Goal: Communication & Community: Connect with others

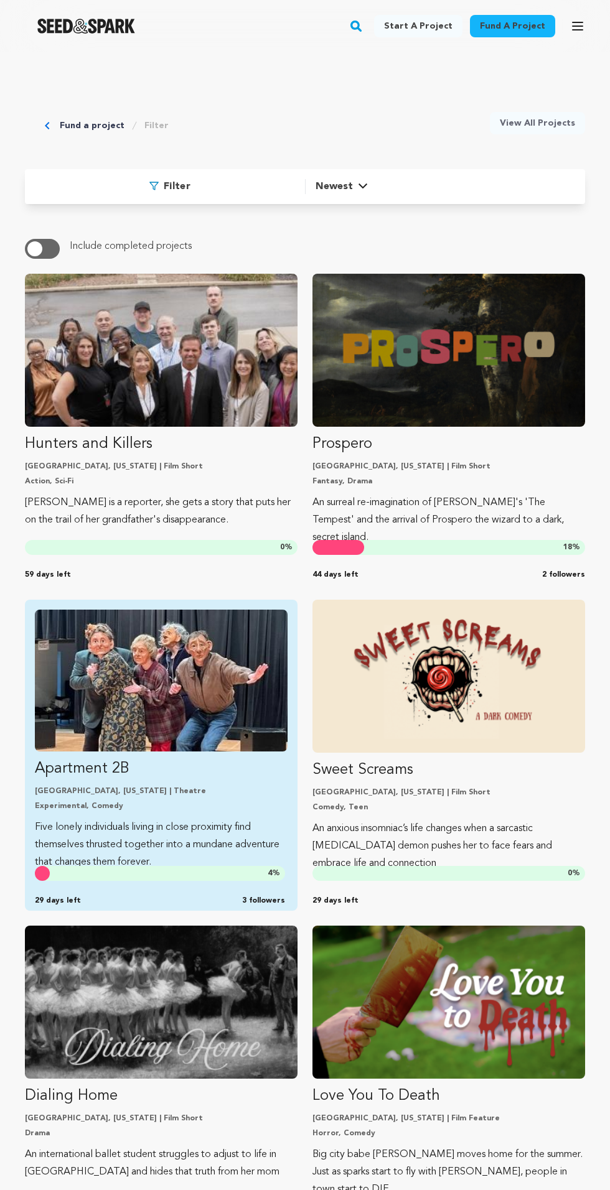
click at [189, 808] on p "Experimental, Comedy" at bounding box center [161, 806] width 253 height 10
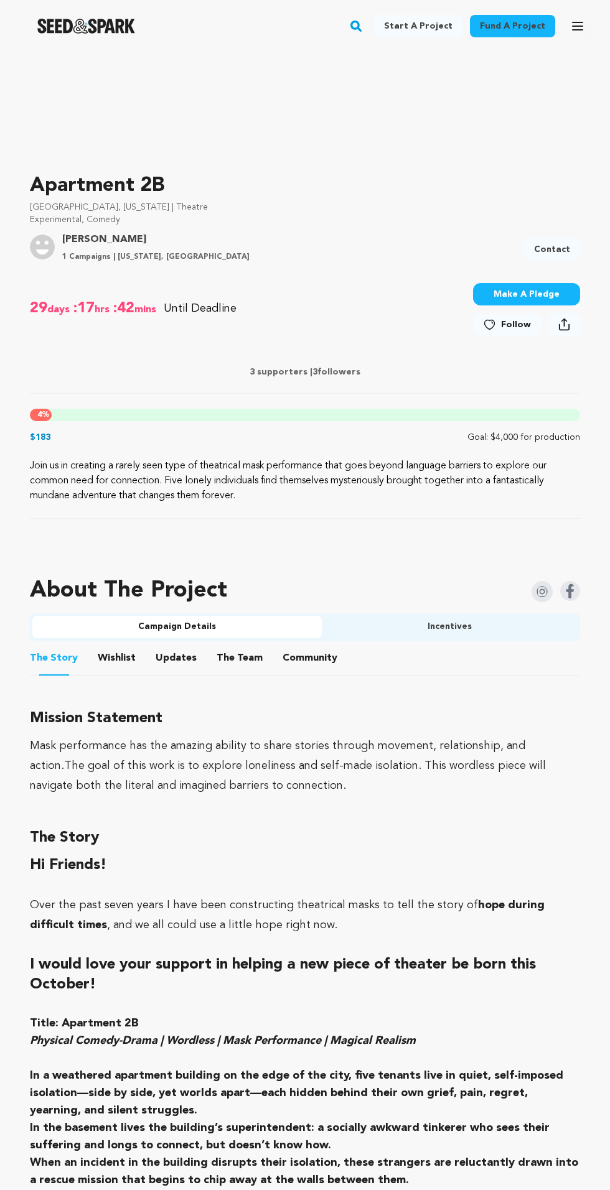
scroll to position [261, 0]
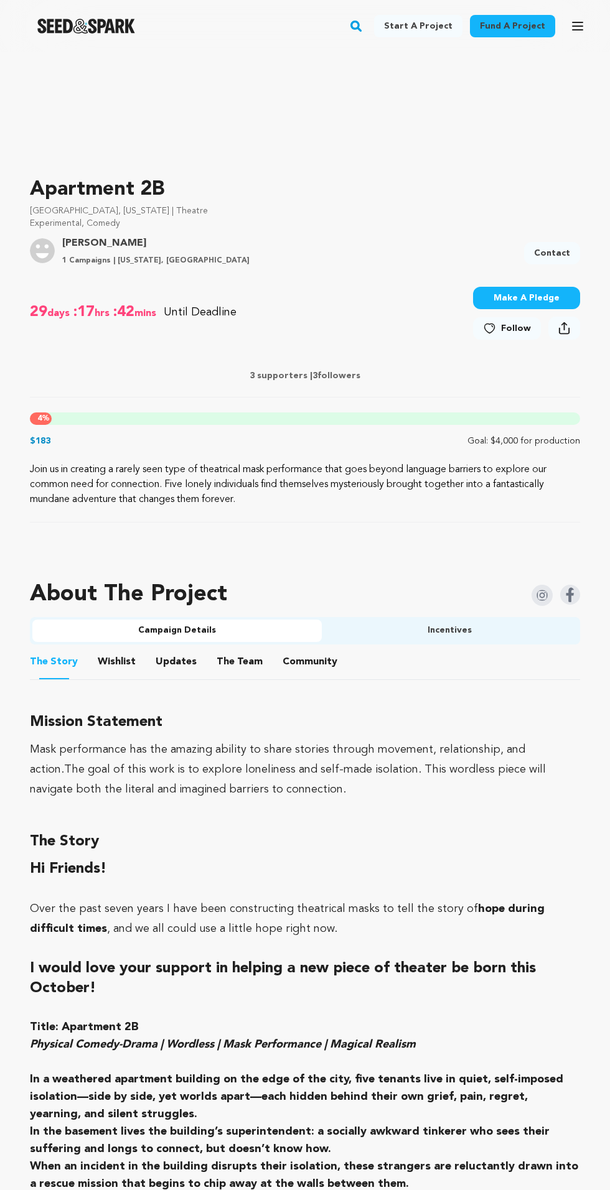
click at [545, 259] on link "Contact" at bounding box center [552, 253] width 56 height 22
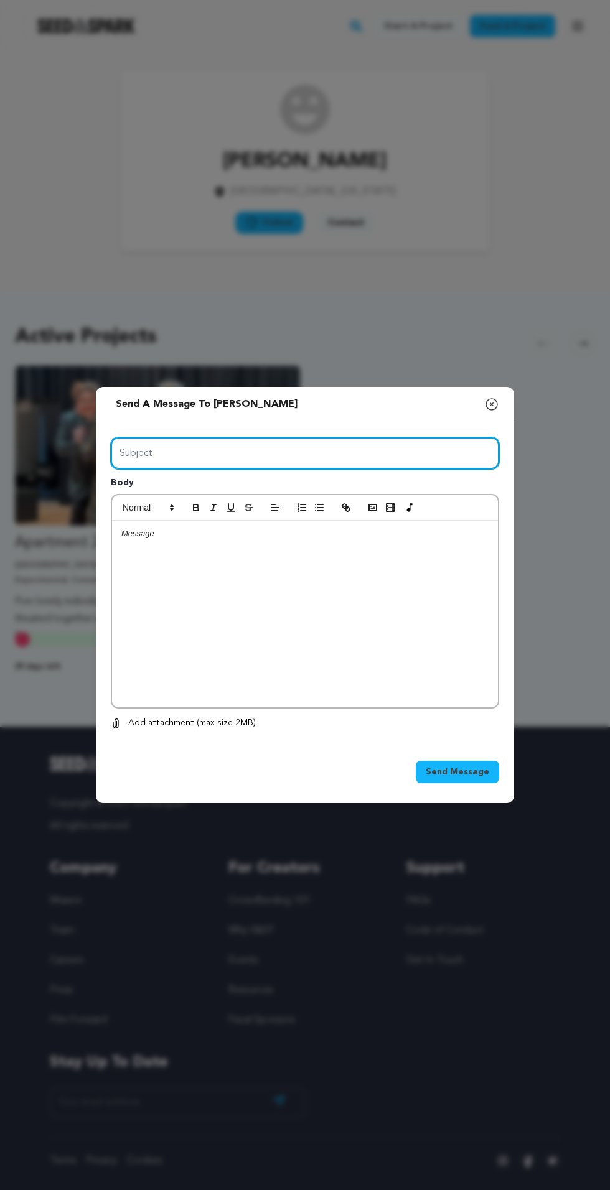
click at [402, 469] on input "Subject" at bounding box center [305, 453] width 388 height 32
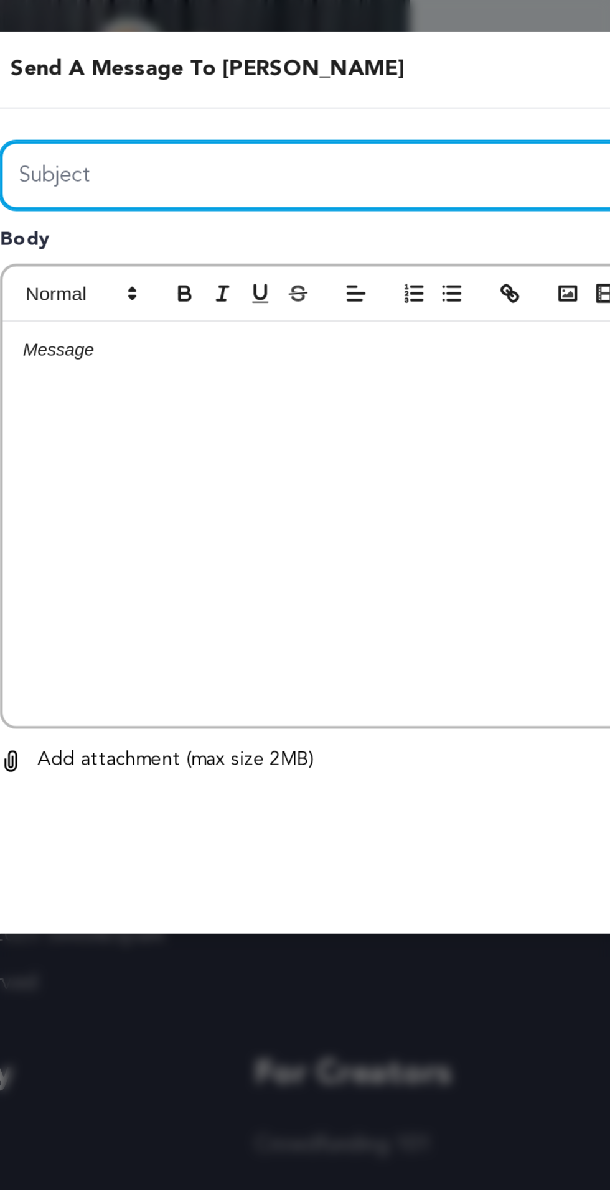
type input "GET YOUR BACKERS YOURSELF WITHOUT HIRING EXPERT"
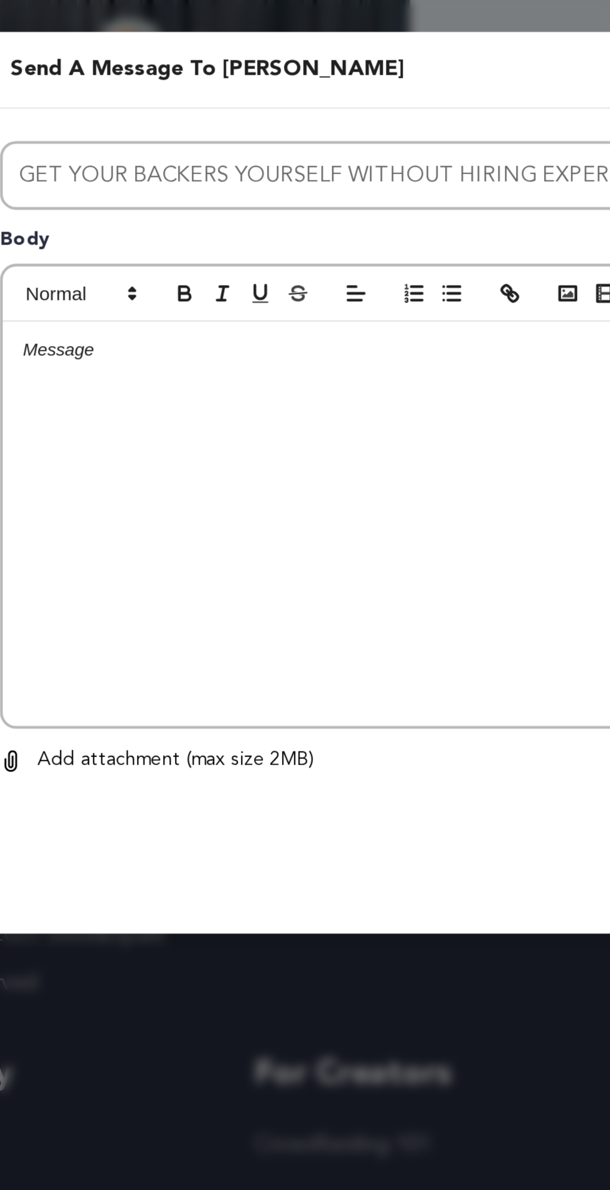
click at [297, 654] on div at bounding box center [305, 614] width 386 height 187
click at [306, 666] on div at bounding box center [305, 614] width 386 height 187
click at [187, 605] on div at bounding box center [305, 614] width 386 height 187
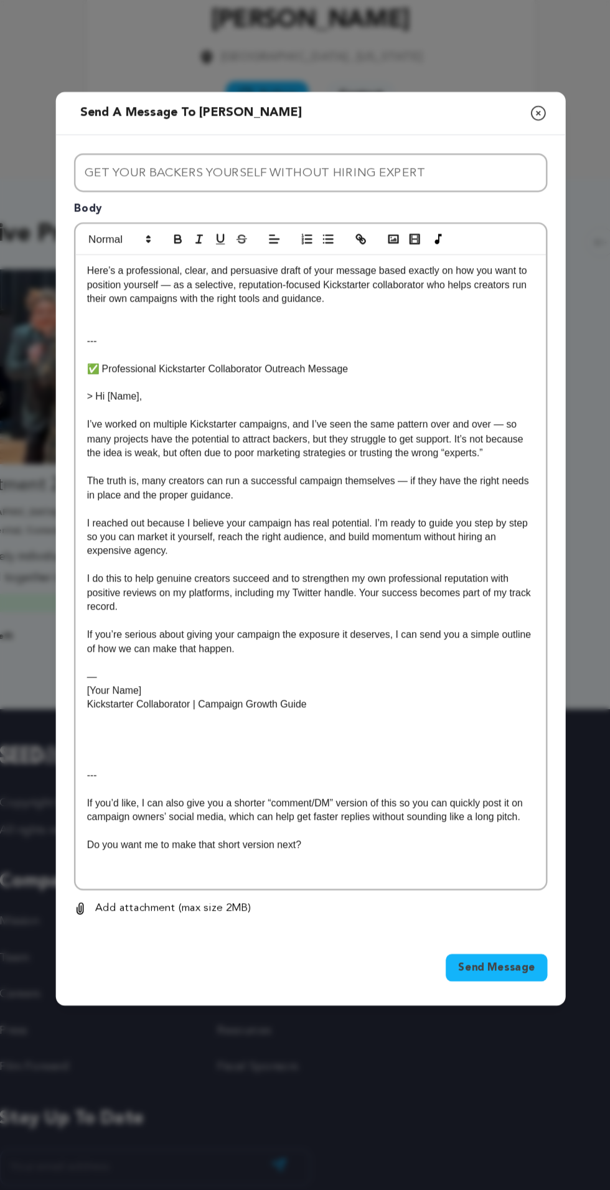
scroll to position [15, 0]
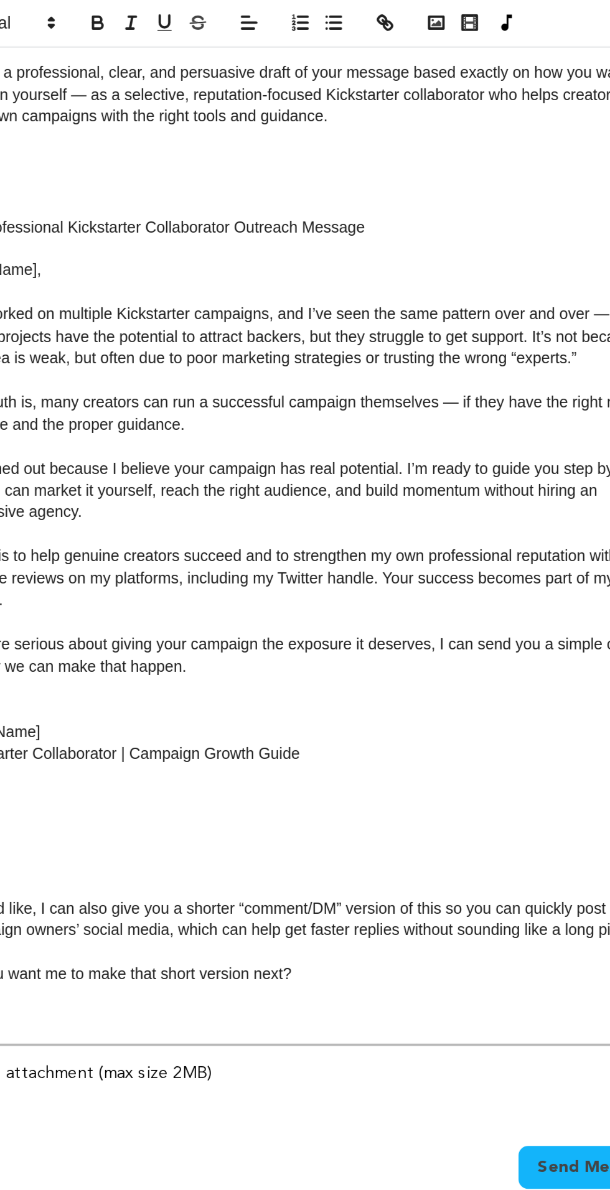
click at [341, 775] on p at bounding box center [304, 769] width 367 height 11
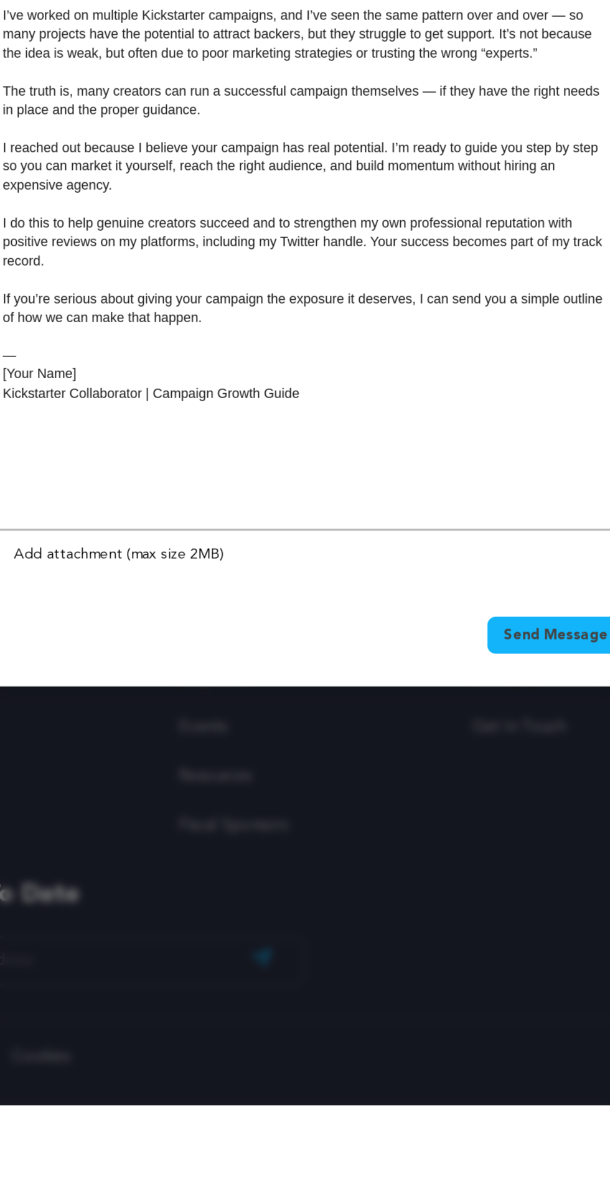
click at [202, 752] on p "Kickstarter Collaborator | Campaign Growth Guide" at bounding box center [304, 757] width 367 height 11
click at [175, 740] on p "[Your Name]" at bounding box center [304, 745] width 367 height 11
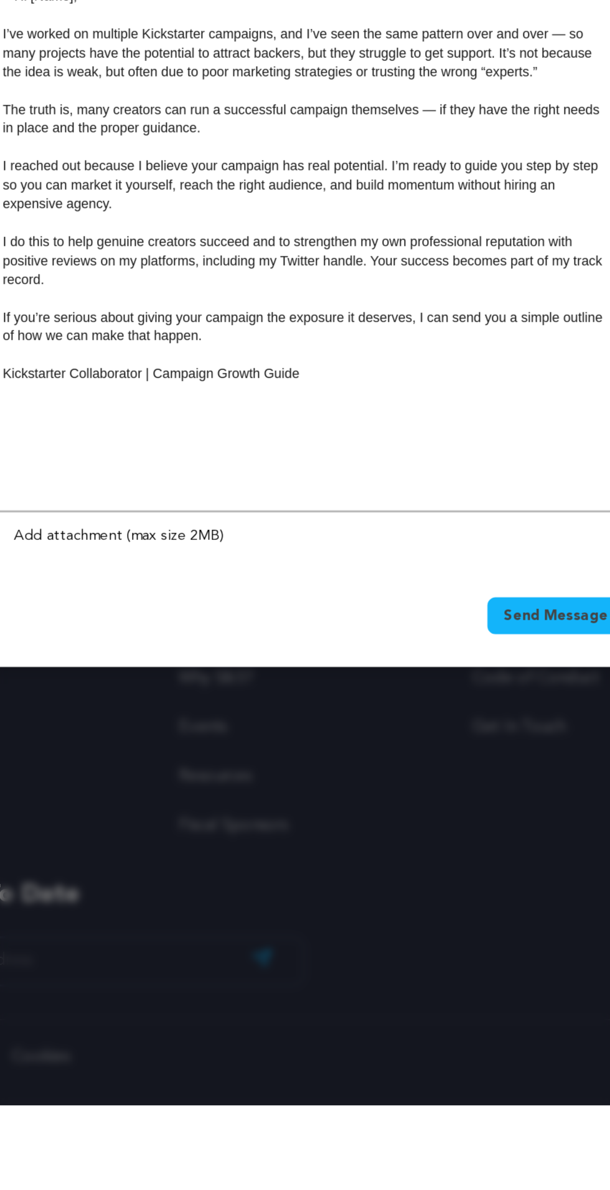
scroll to position [0, 0]
click at [383, 603] on p "The truth is, many creators can run a successful campaign themselves — if they …" at bounding box center [304, 591] width 367 height 23
click at [170, 522] on p "> Hi [Name]," at bounding box center [304, 516] width 367 height 11
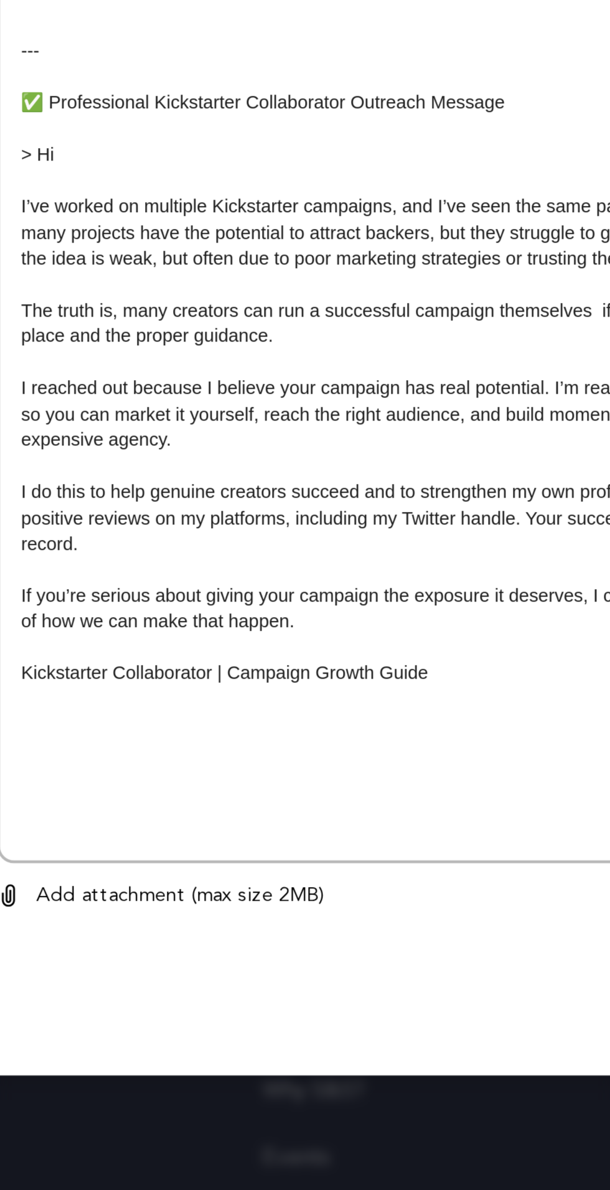
click at [174, 476] on p "---" at bounding box center [304, 470] width 367 height 11
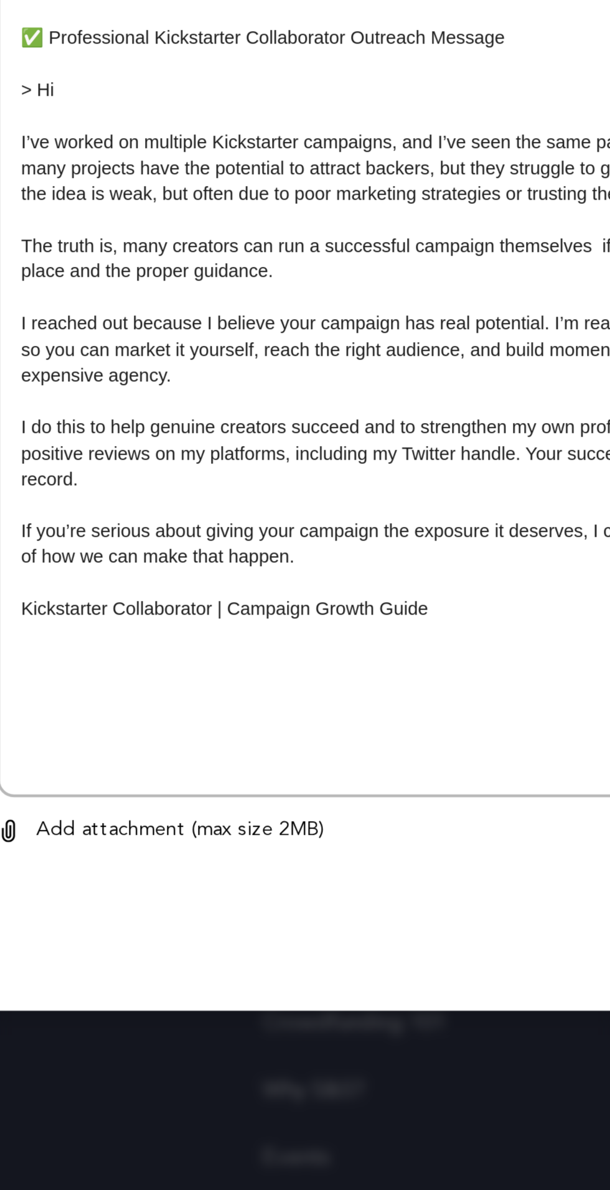
click at [133, 470] on p "✅ Professional Kickstarter Collaborator Outreach Message" at bounding box center [304, 464] width 367 height 11
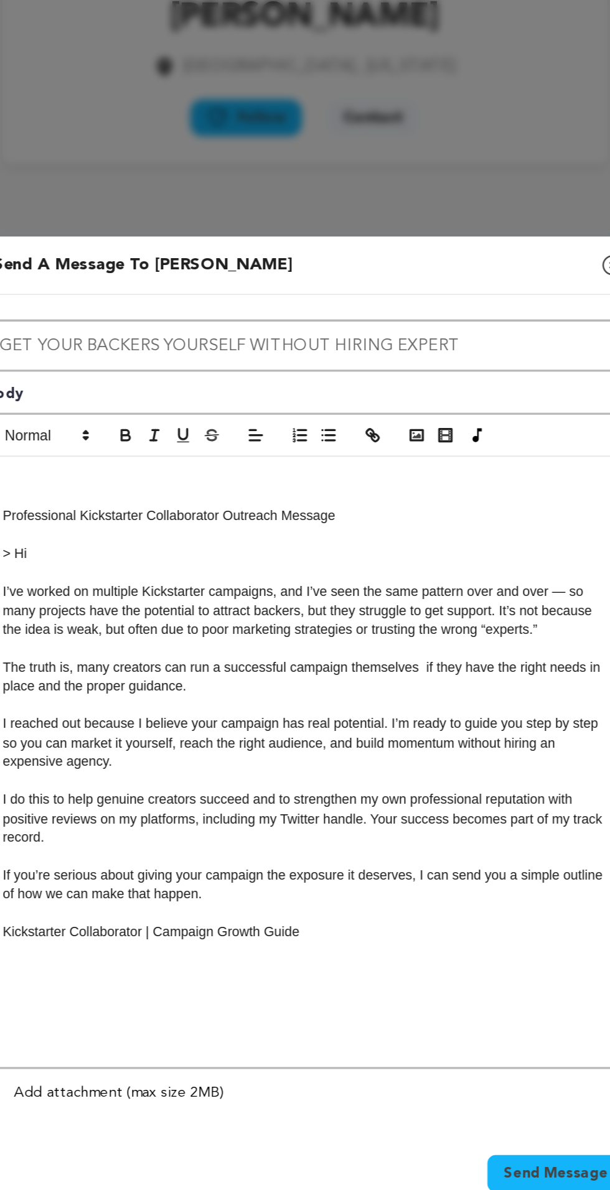
scroll to position [87, 0]
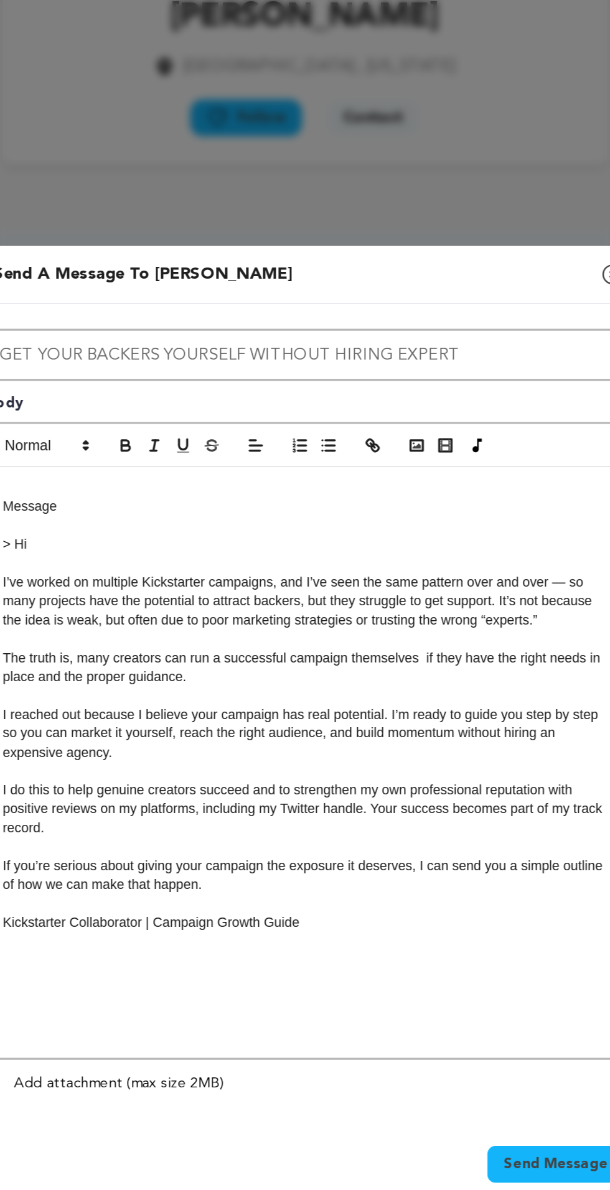
click at [255, 465] on p at bounding box center [304, 470] width 367 height 11
click at [179, 454] on p "Message" at bounding box center [304, 459] width 367 height 11
click at [222, 477] on p "> Hi" at bounding box center [304, 482] width 367 height 11
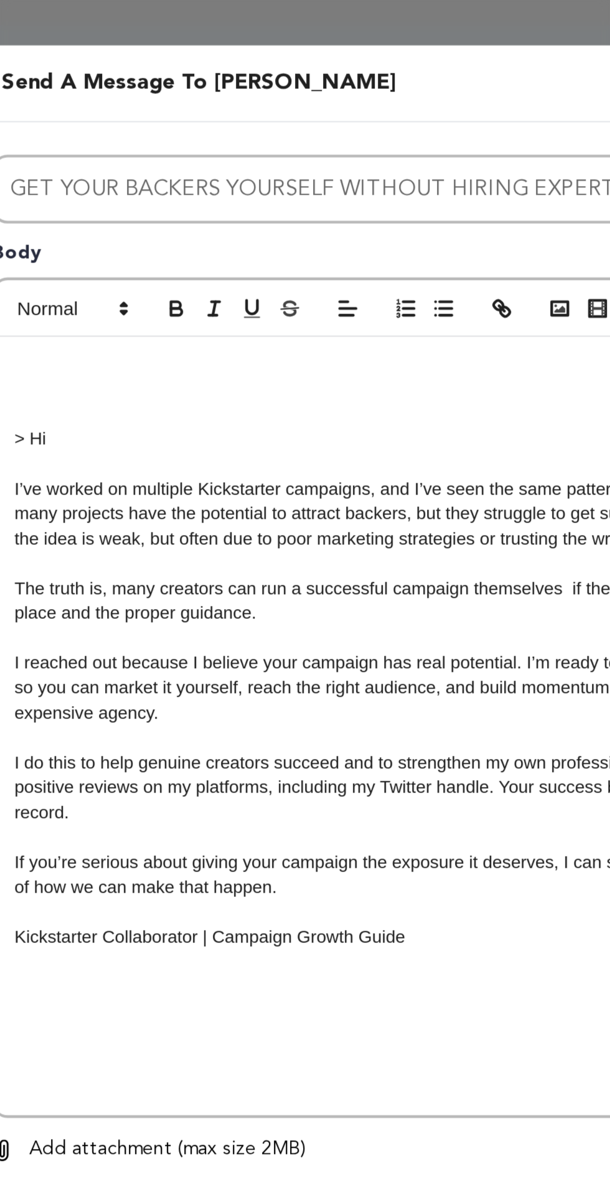
scroll to position [97, 0]
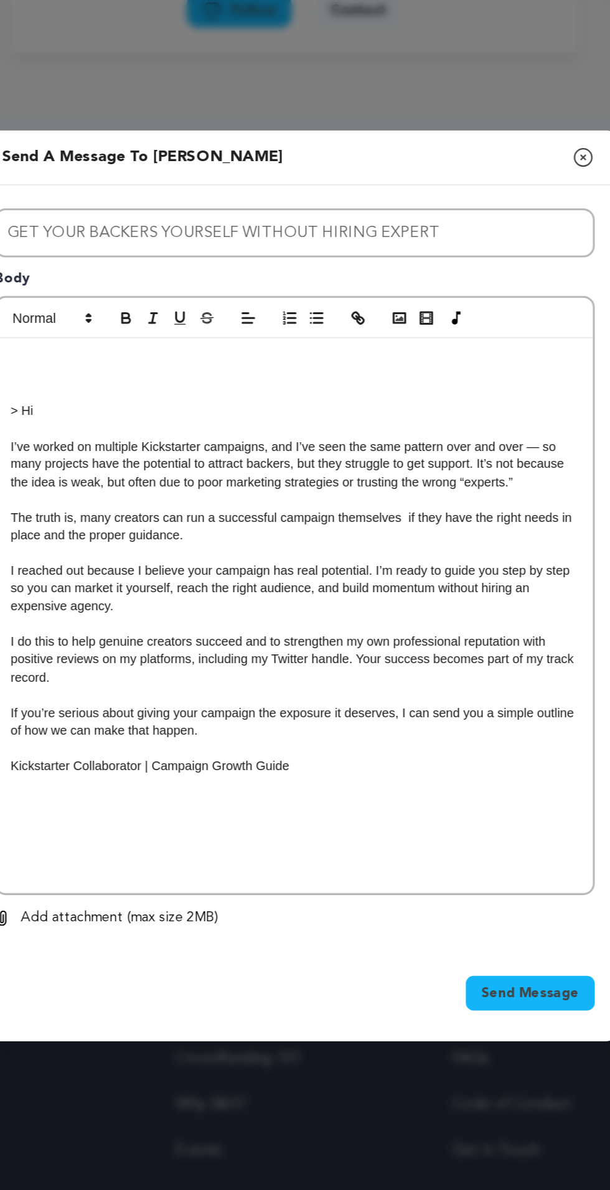
click at [452, 500] on p "I’ve worked on multiple Kickstarter campaigns, and I’ve seen the same pattern o…" at bounding box center [304, 517] width 367 height 34
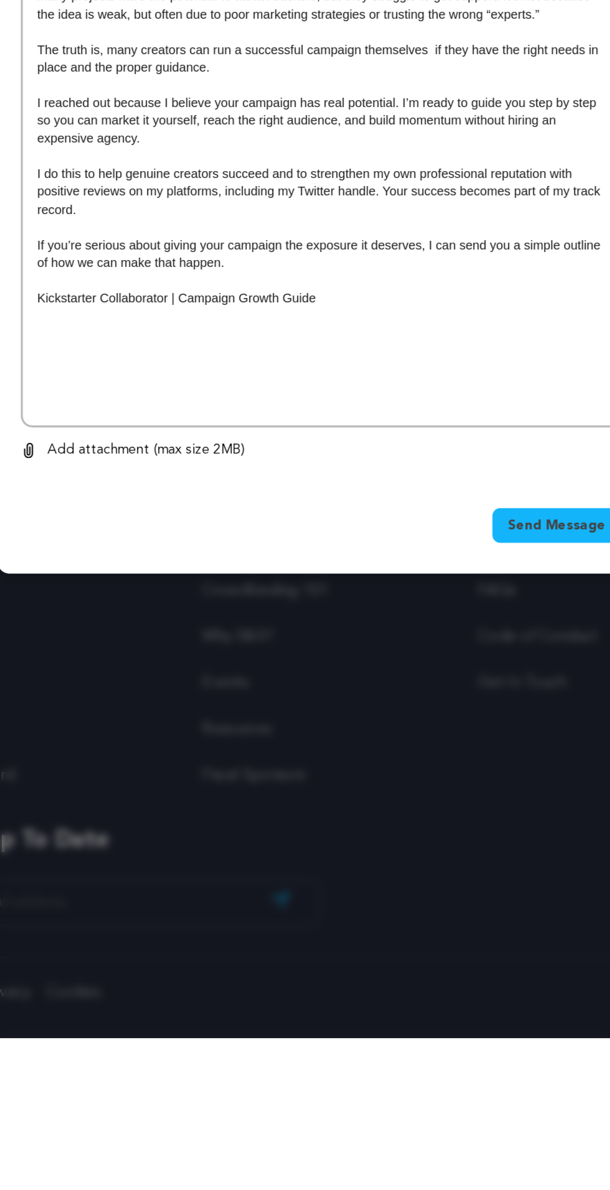
click at [449, 534] on p "I’ve worked on multiple Kickstarter campaigns, and I’ve seen the same pattern o…" at bounding box center [304, 517] width 367 height 34
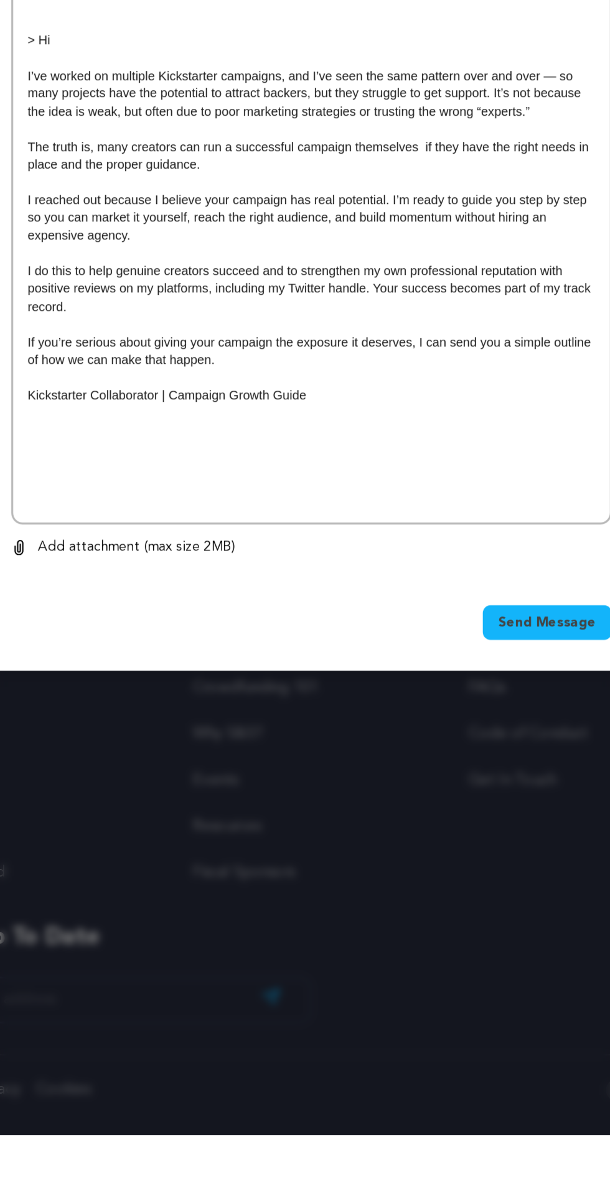
click at [453, 534] on p "I’ve worked on multiple Kickstarter campaigns, and I’ve seen the same pattern o…" at bounding box center [304, 517] width 367 height 34
click at [449, 534] on p "I’ve worked on multiple Kickstarter campaigns, and I’ve seen the same pattern o…" at bounding box center [304, 517] width 367 height 34
click at [443, 534] on p "I’ve worked on multiple Kickstarter campaigns, and I’ve seen the same pattern o…" at bounding box center [304, 517] width 367 height 34
click at [450, 534] on p "I’ve worked on multiple Kickstarter campaigns, and I’ve seen the same pattern o…" at bounding box center [304, 517] width 367 height 34
click at [452, 534] on p "I’ve worked on multiple Kickstarter campaigns, and I’ve seen the same pattern o…" at bounding box center [304, 517] width 367 height 34
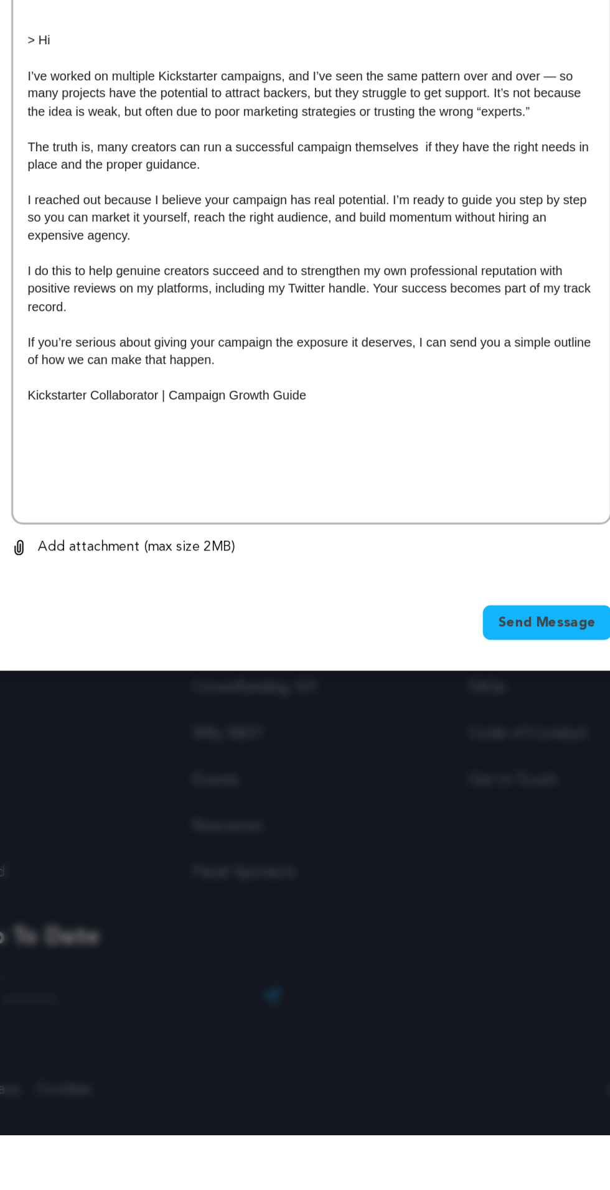
click at [451, 534] on p "I’ve worked on multiple Kickstarter campaigns, and I’ve seen the same pattern o…" at bounding box center [304, 517] width 367 height 34
click at [456, 499] on p at bounding box center [304, 493] width 367 height 11
click at [453, 534] on p "I’ve worked on multiple Kickstarter campaigns, and I’ve seen the same pattern o…" at bounding box center [304, 517] width 367 height 34
click at [234, 534] on p "I’ve worked on multiple Kickstarter campaigns, and I’ve seen the same pattern o…" at bounding box center [304, 517] width 367 height 34
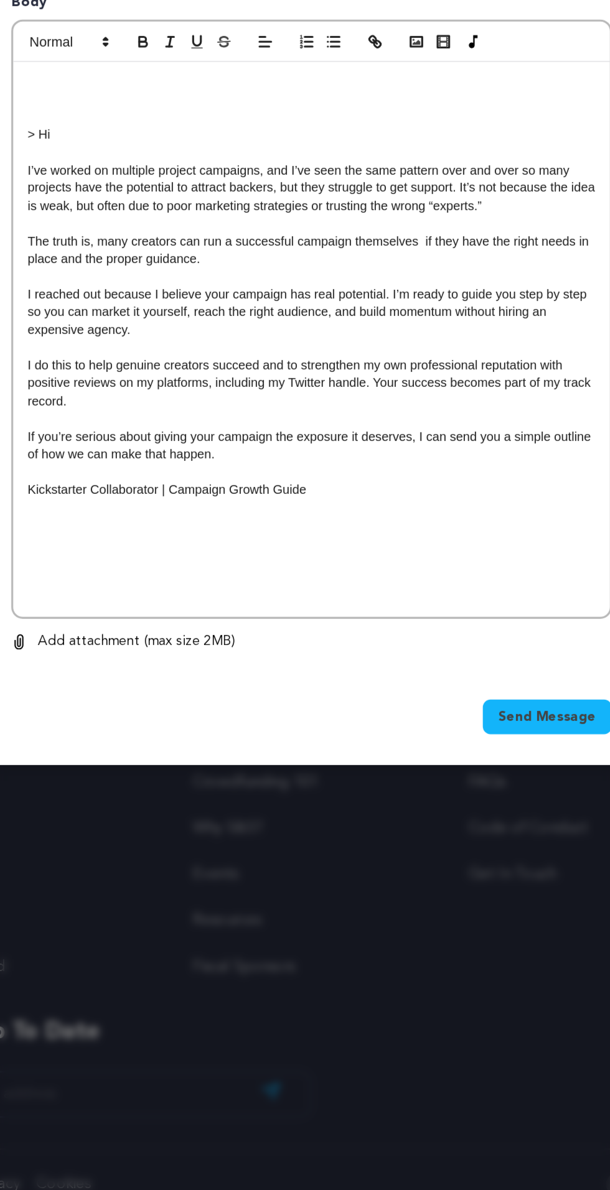
click at [326, 706] on p at bounding box center [304, 700] width 367 height 11
click at [174, 465] on p at bounding box center [304, 459] width 367 height 11
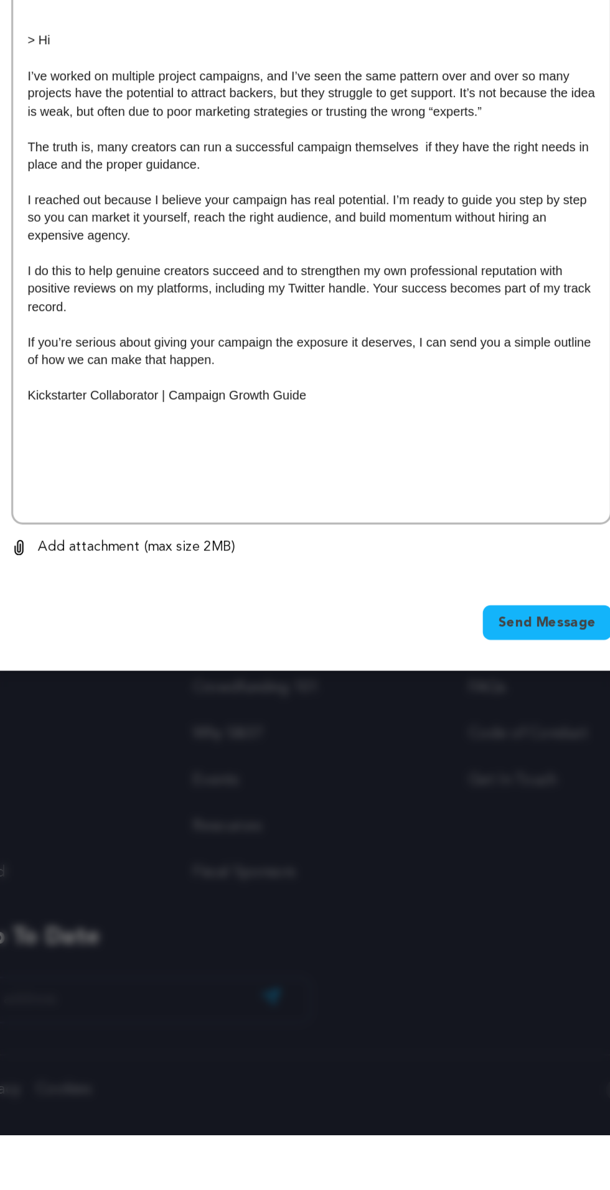
click at [187, 499] on p at bounding box center [304, 493] width 367 height 11
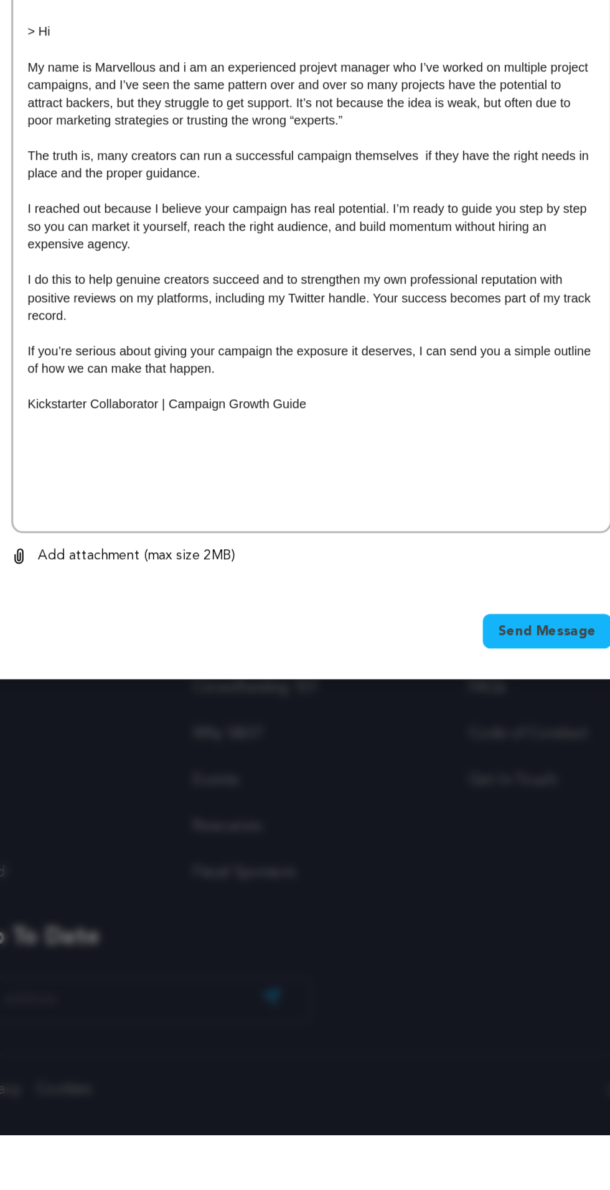
click at [375, 493] on p at bounding box center [304, 487] width 367 height 11
click at [376, 493] on p at bounding box center [304, 487] width 367 height 11
click at [389, 540] on p "My name is Marvellous and i am an experienced projevt manager who I’ve worked o…" at bounding box center [304, 517] width 367 height 46
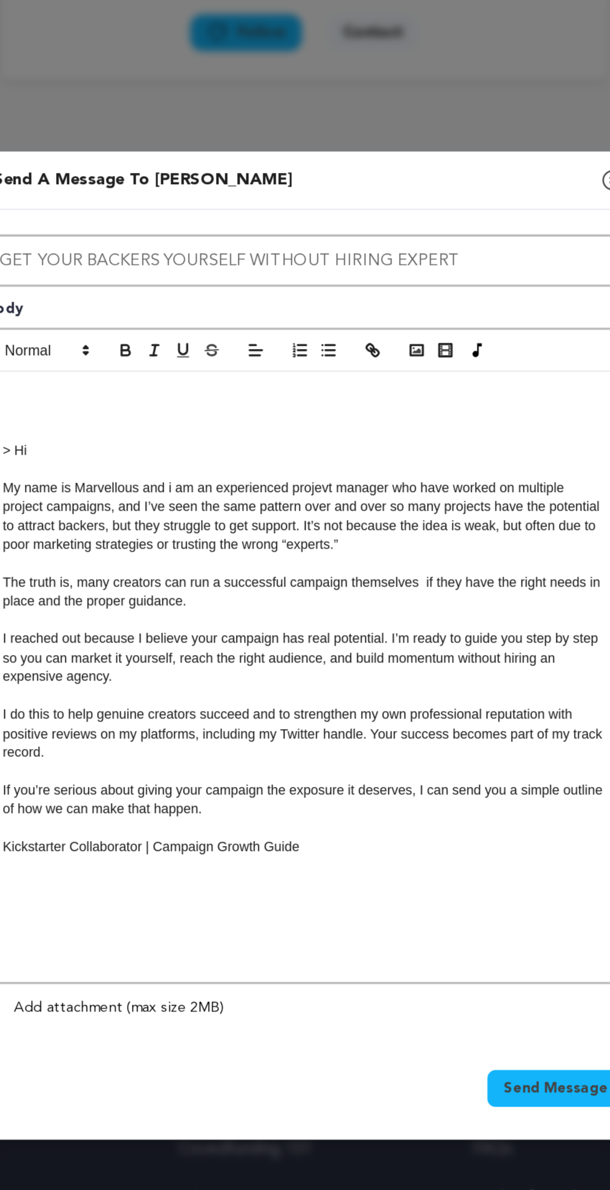
scroll to position [95, 0]
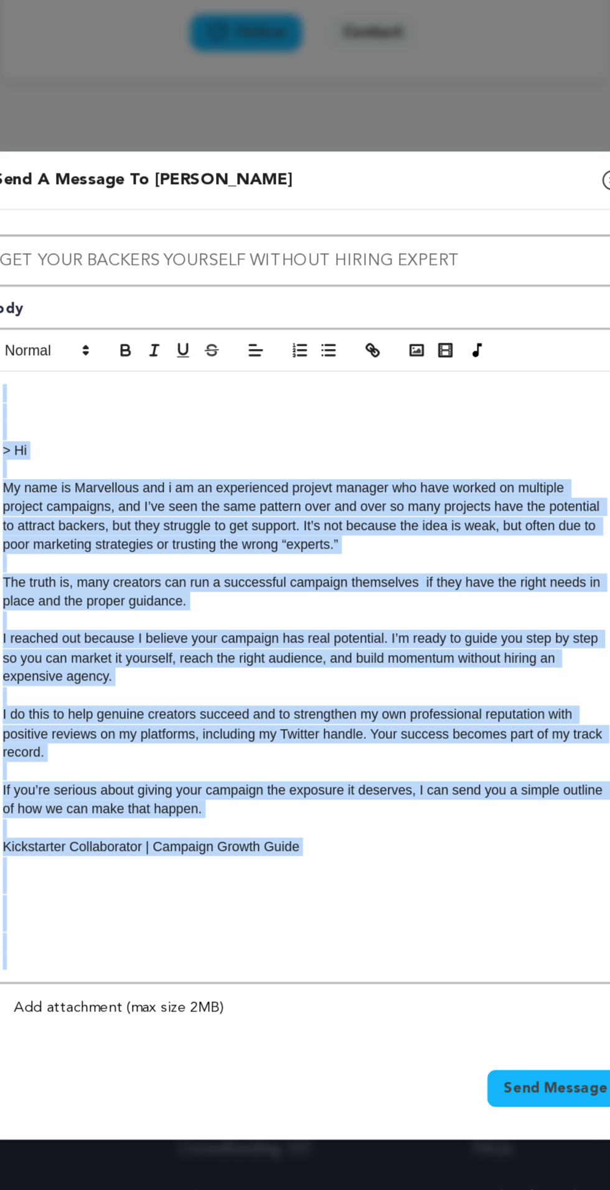
copy div "> Hi My name is Marvellous and i am an experienced projevt manager who have wor…"
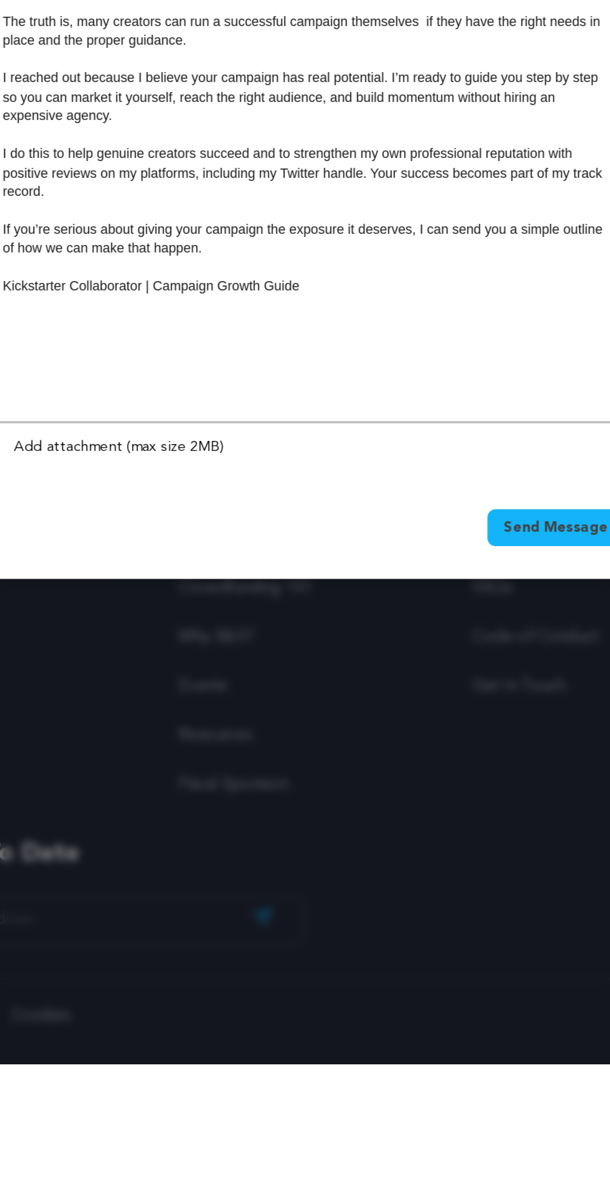
scroll to position [0, 0]
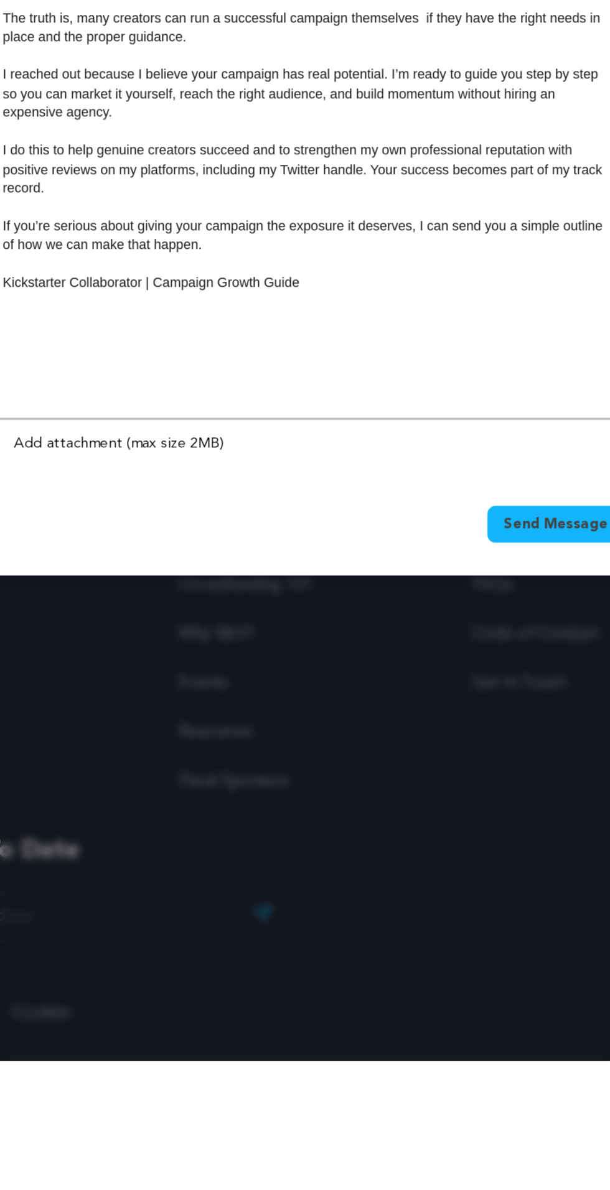
click at [442, 858] on span "Send Message" at bounding box center [457, 864] width 63 height 12
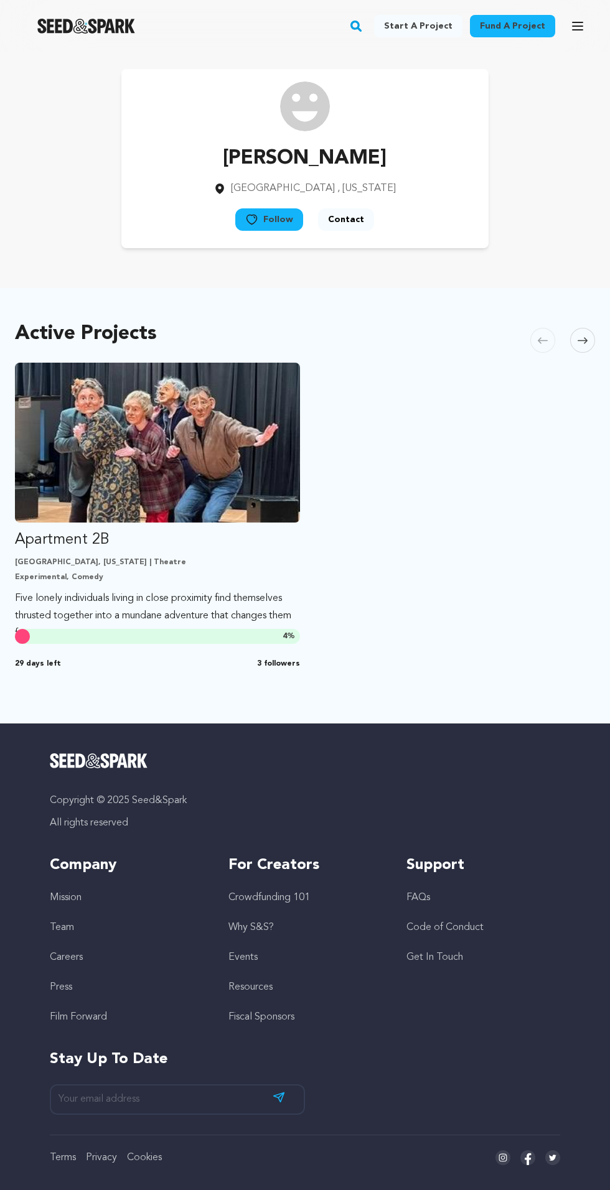
scroll to position [11, 0]
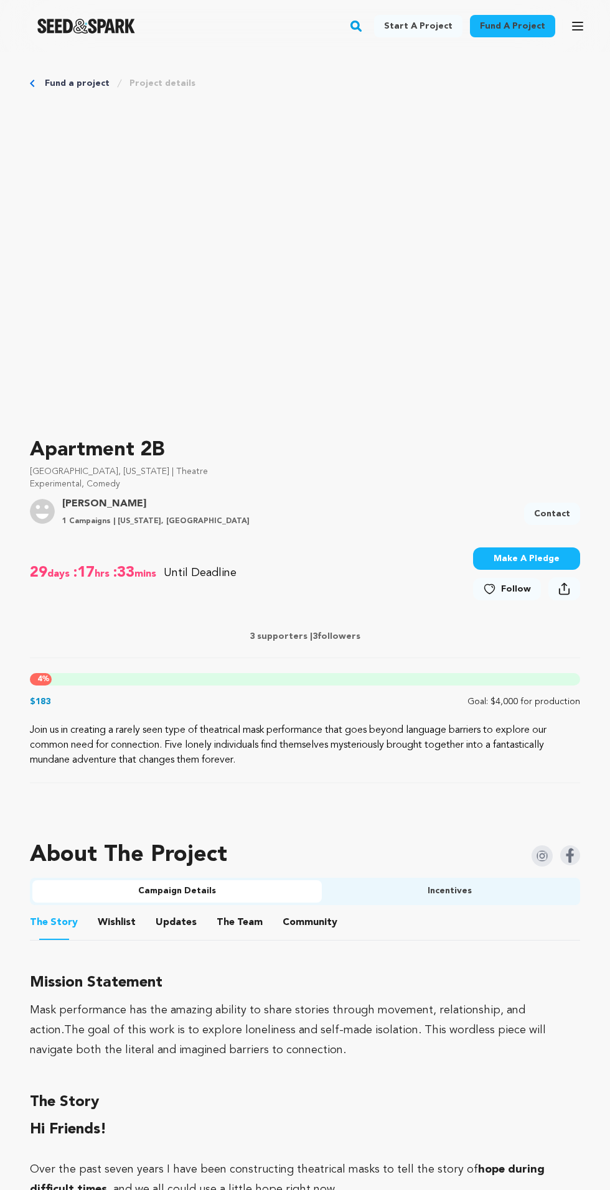
scroll to position [261, 0]
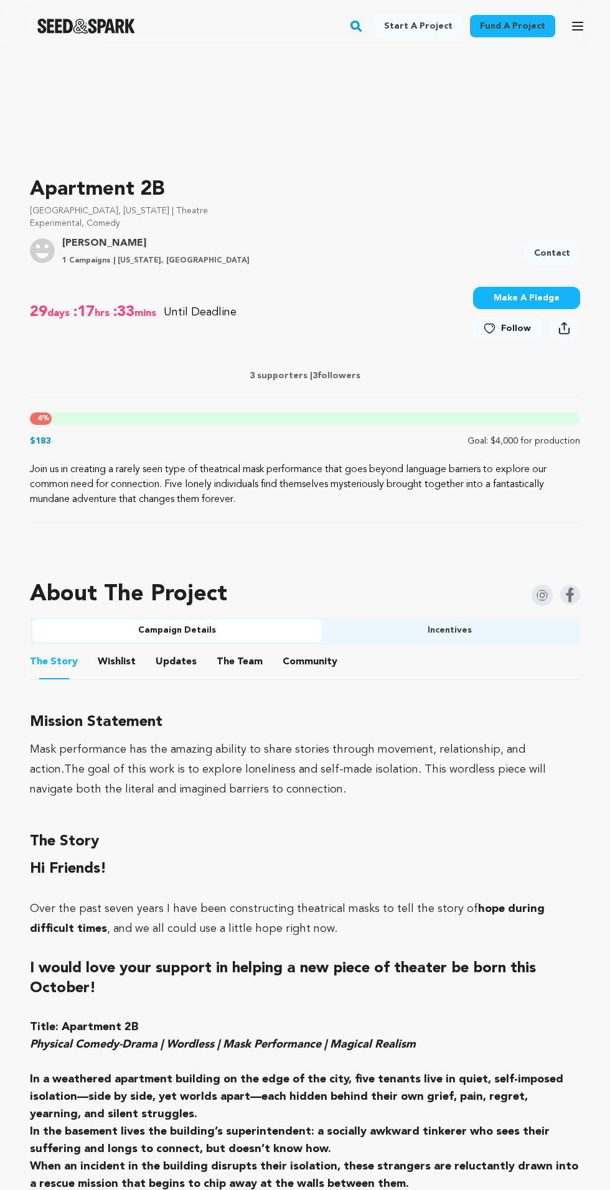
click at [516, 328] on span "Follow" at bounding box center [516, 328] width 30 height 12
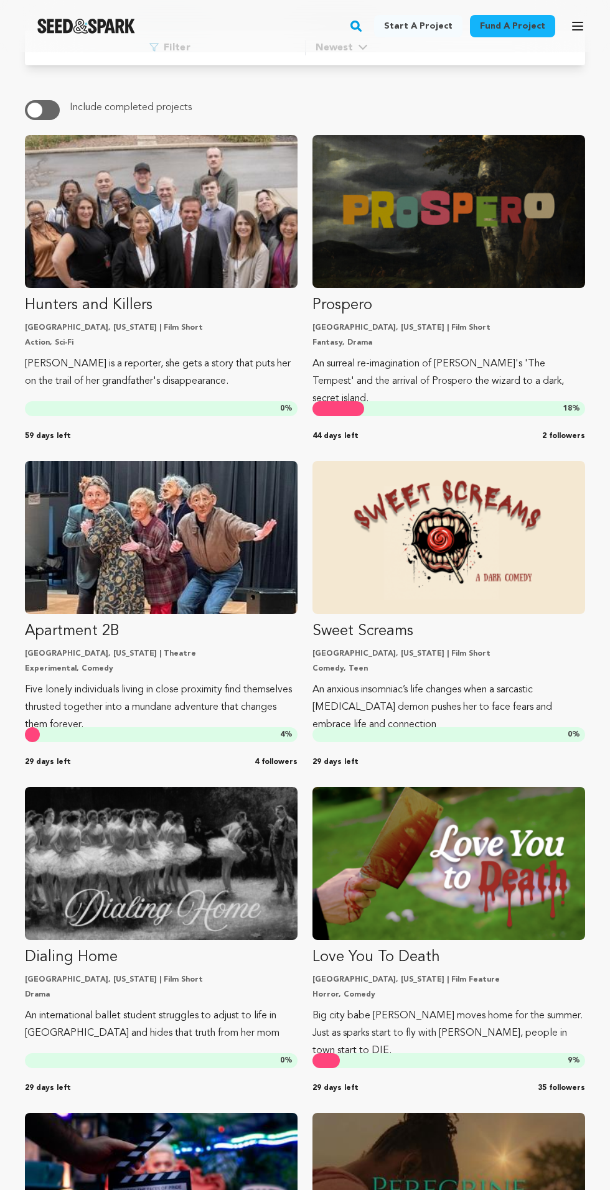
scroll to position [142, 0]
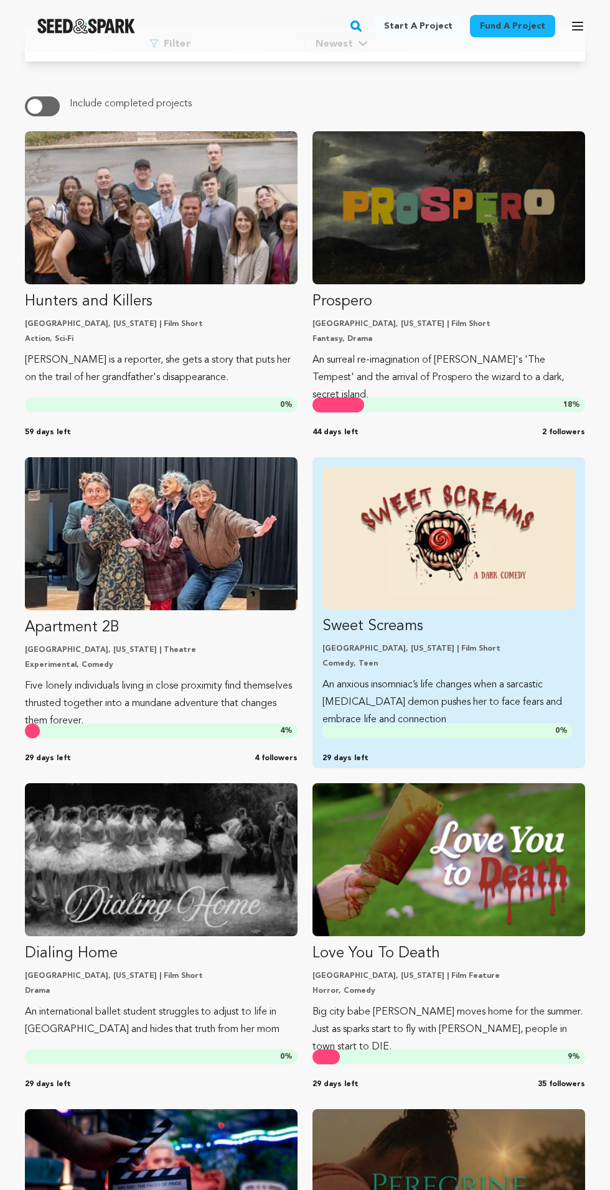
click at [487, 663] on p "Comedy, Teen" at bounding box center [448, 664] width 253 height 10
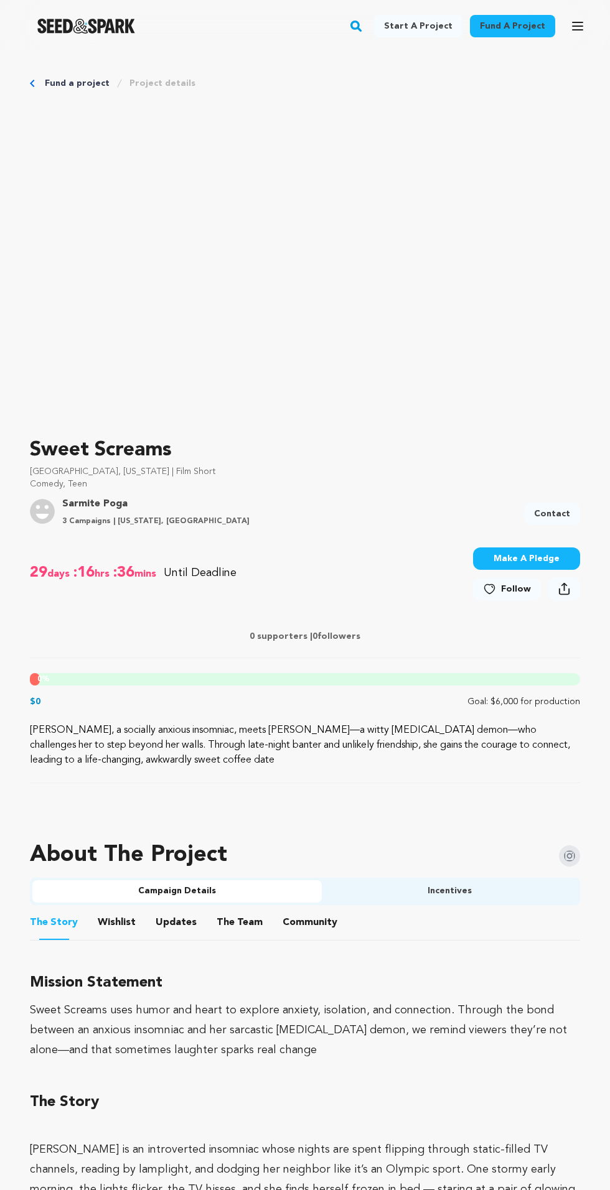
click at [535, 581] on button "Follow" at bounding box center [507, 589] width 68 height 22
click at [556, 514] on link "Contact" at bounding box center [552, 514] width 56 height 22
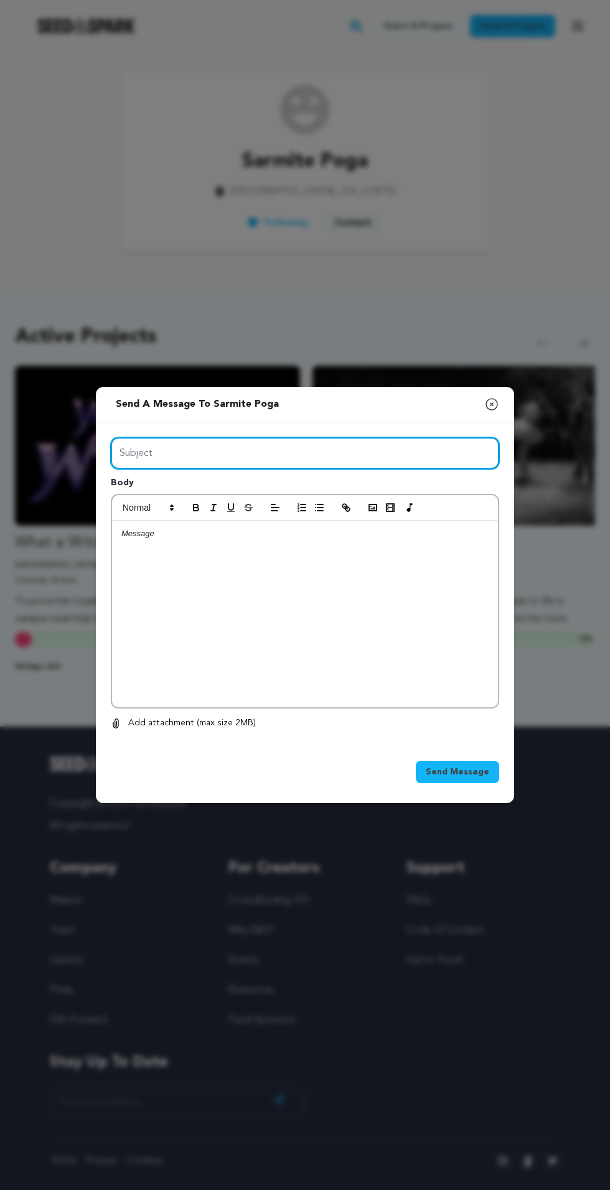
click at [373, 469] on input "Subject" at bounding box center [305, 453] width 388 height 32
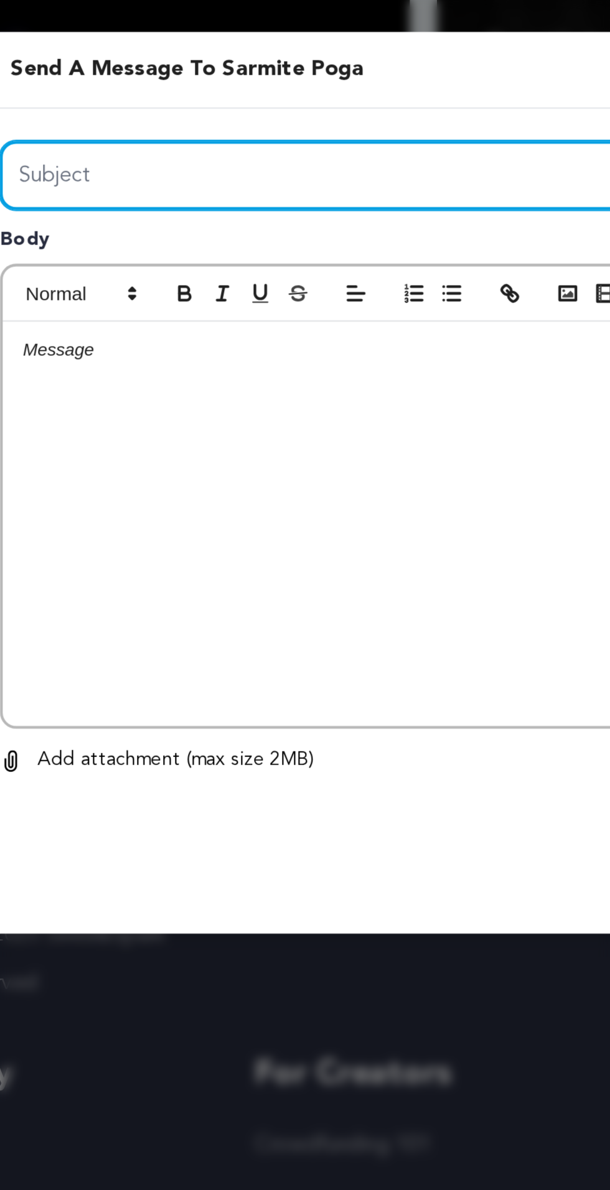
type input "GET YOUR BACKERS YOURSELF WITHOUT HIRING EXPERT"
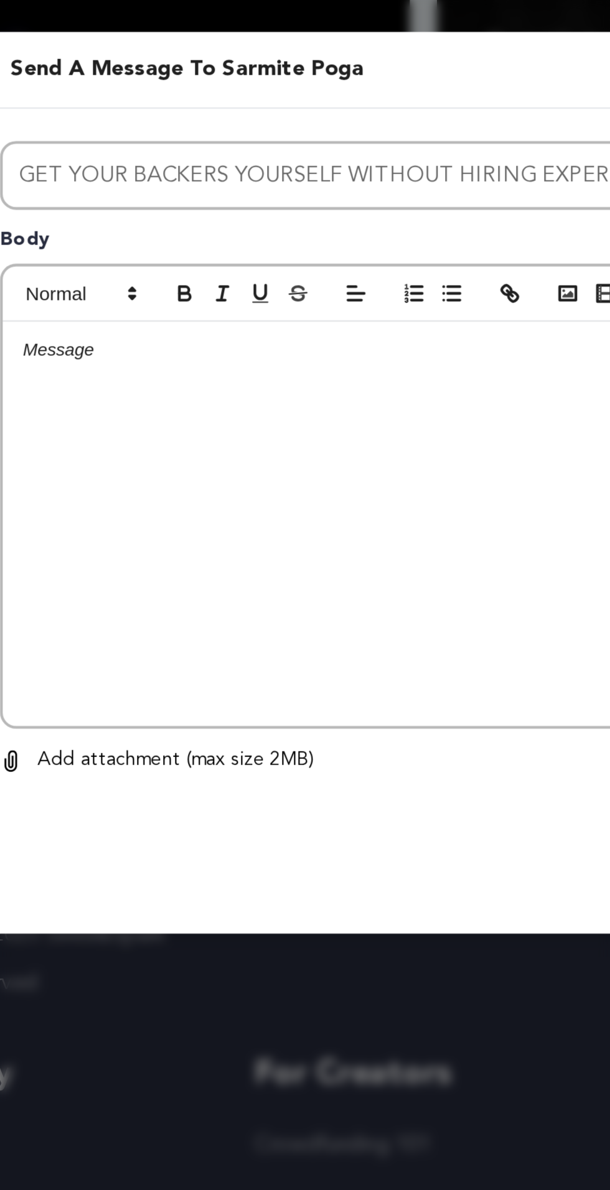
click at [276, 622] on div at bounding box center [305, 614] width 386 height 187
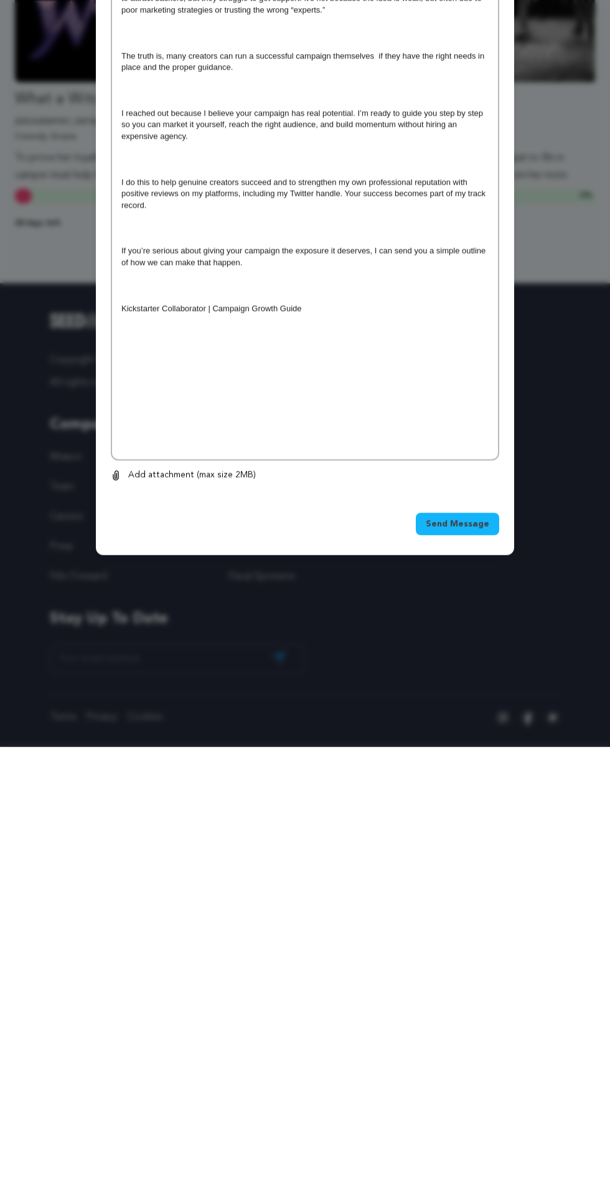
click at [480, 974] on span "Send Message" at bounding box center [457, 967] width 63 height 12
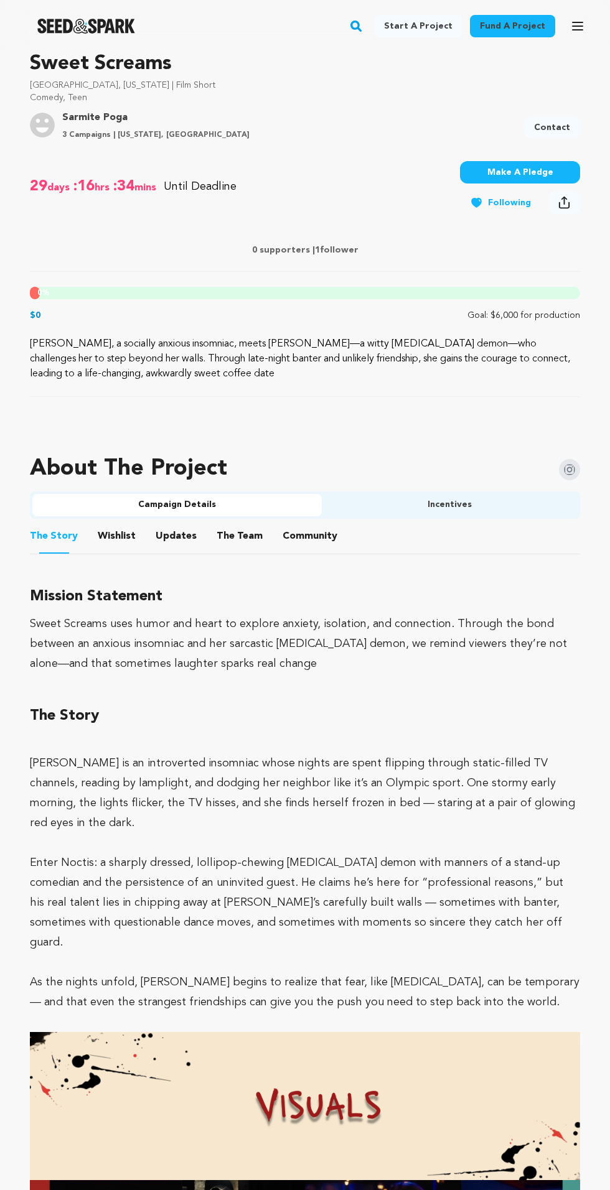
scroll to position [391, 0]
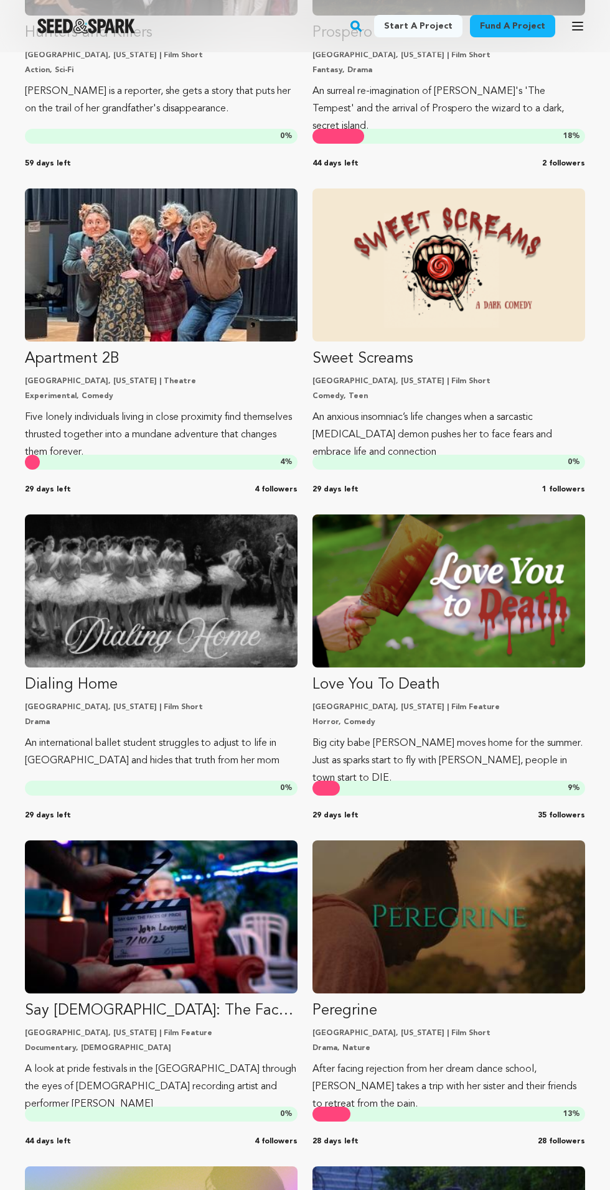
scroll to position [436, 0]
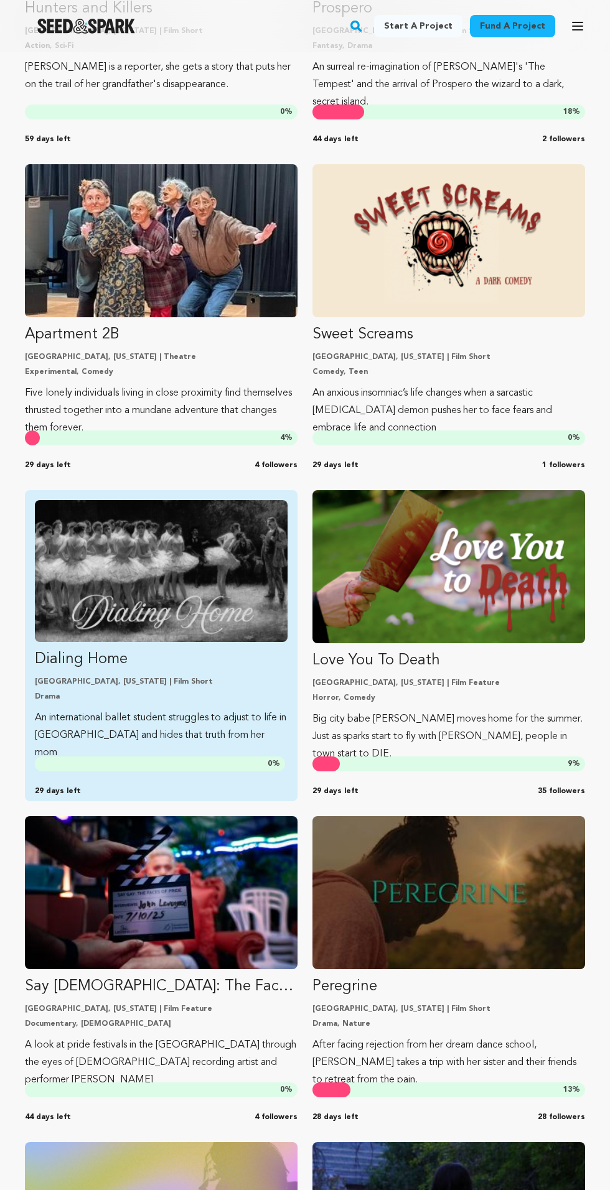
click at [187, 702] on link "Dialing Home Chicago, Illinois | Film Short Drama An international ballet stude…" at bounding box center [161, 630] width 253 height 261
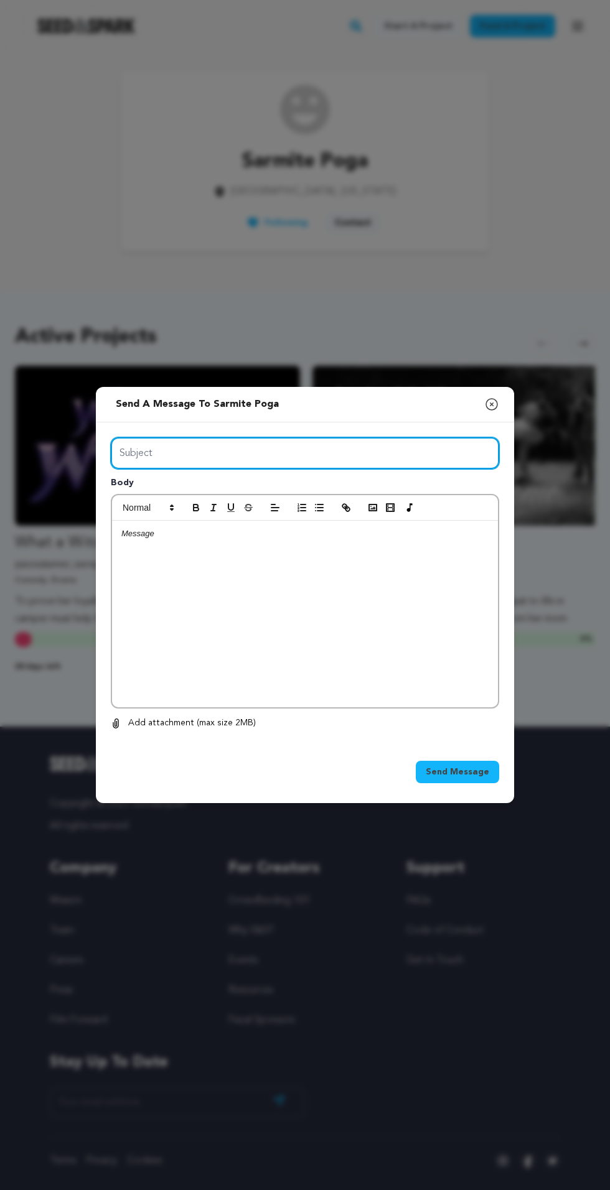
click at [377, 469] on input "Subject" at bounding box center [305, 453] width 388 height 32
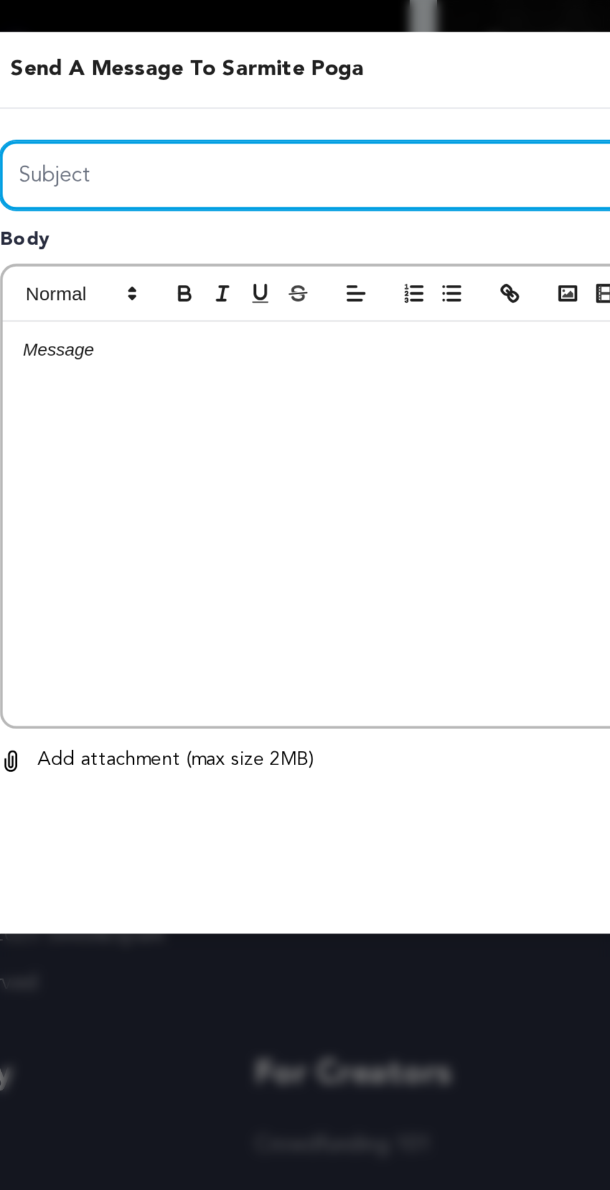
type input "GET YOUR BACKERS YOURSELF WITHOUT HIRING EXPERT"
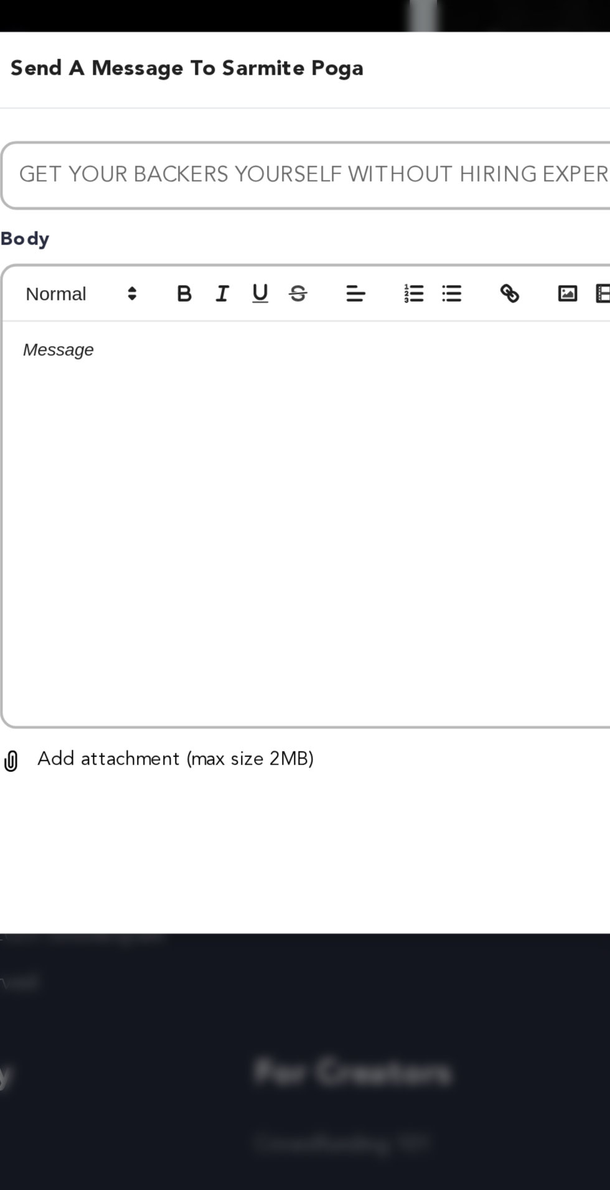
click at [284, 622] on div at bounding box center [305, 614] width 386 height 187
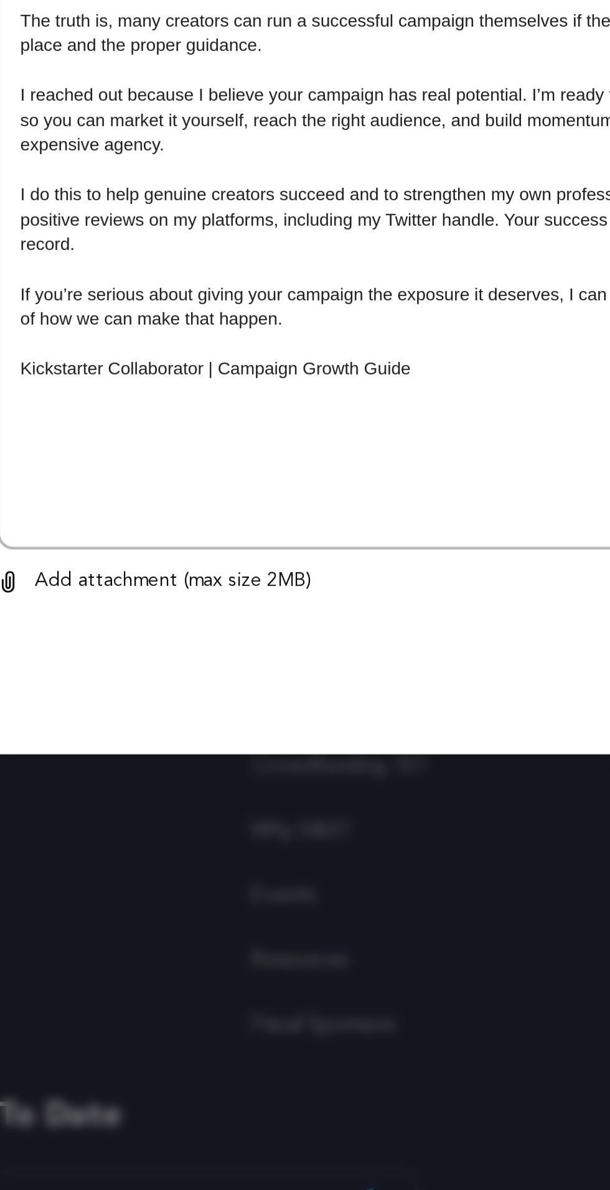
scroll to position [95, 0]
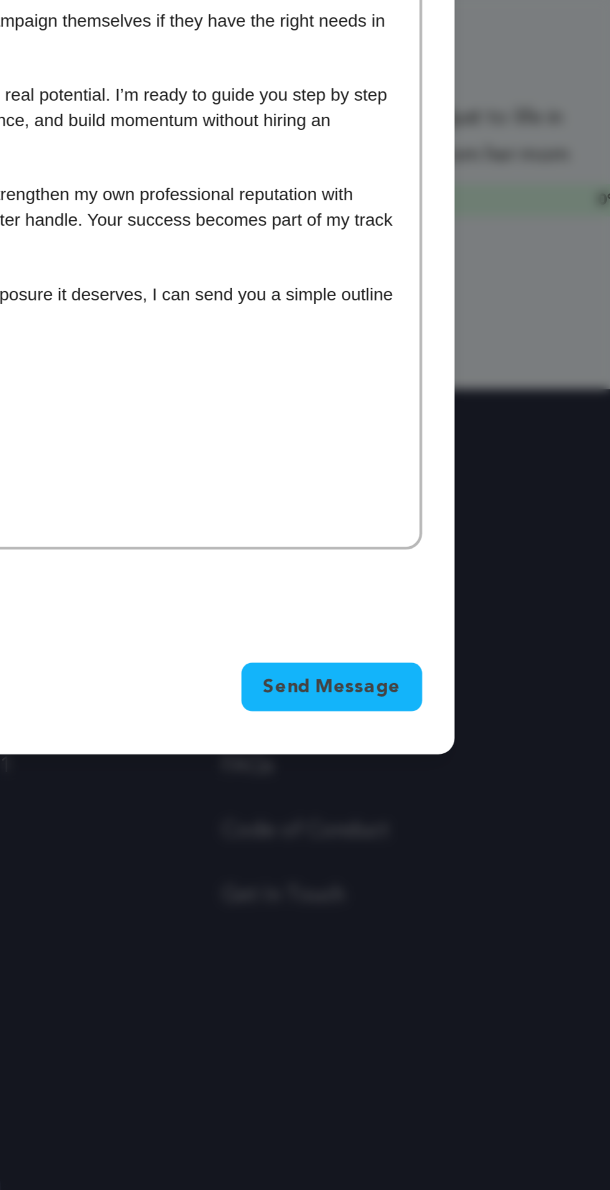
click at [468, 858] on span "Send Message" at bounding box center [457, 864] width 63 height 12
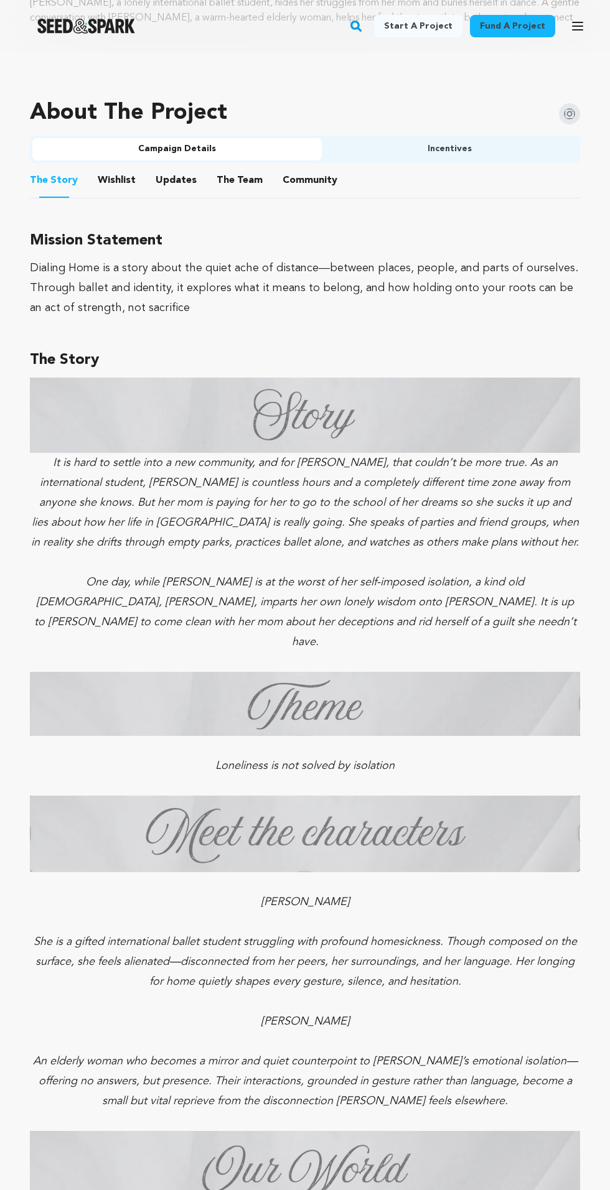
scroll to position [732, 0]
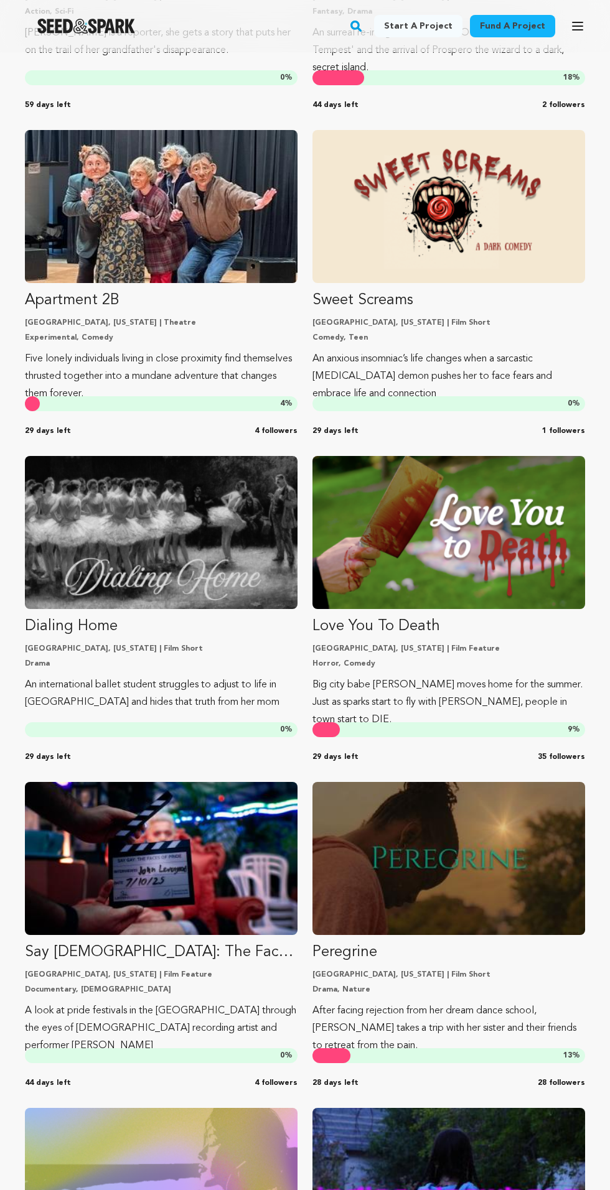
scroll to position [474, 0]
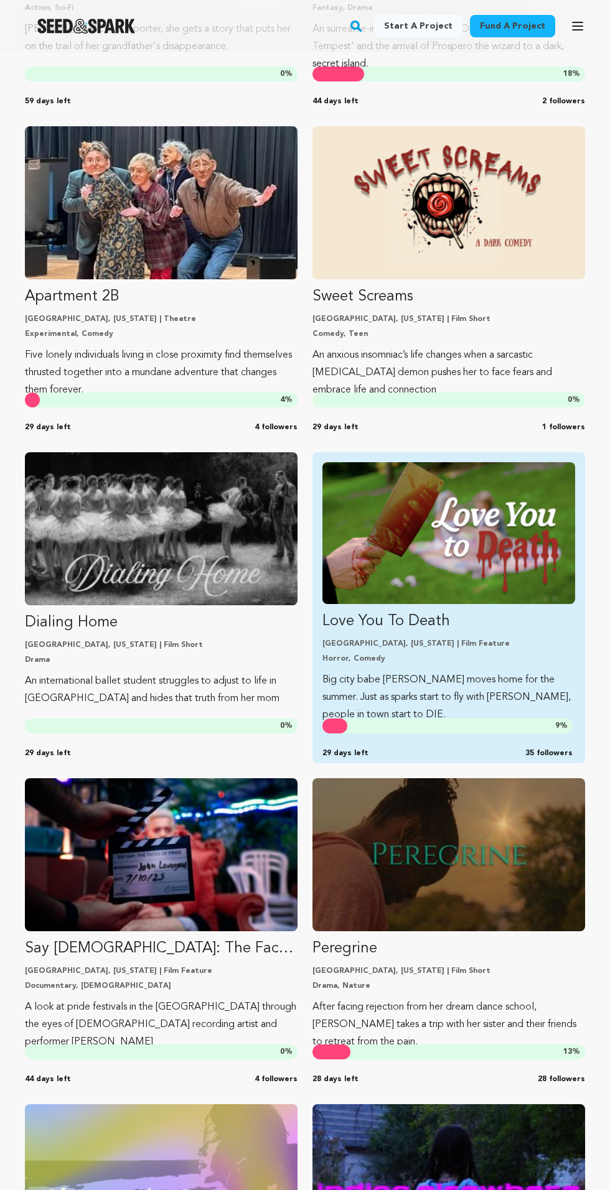
click at [486, 674] on p "Big city babe [PERSON_NAME] moves home for the summer. Just as sparks start to …" at bounding box center [448, 697] width 253 height 52
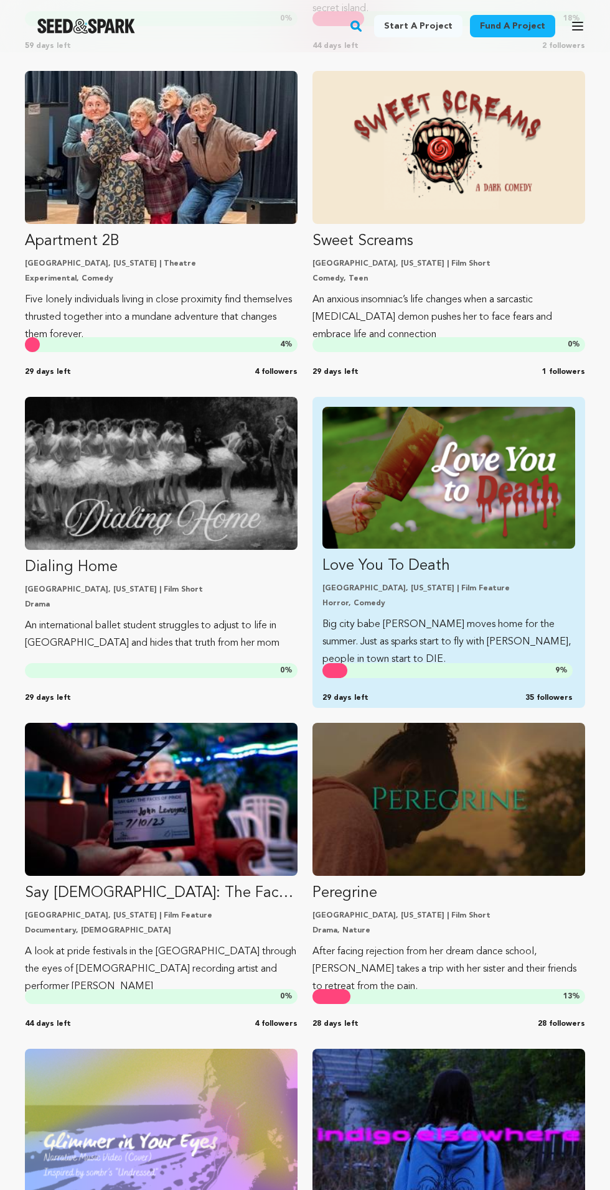
scroll to position [569, 0]
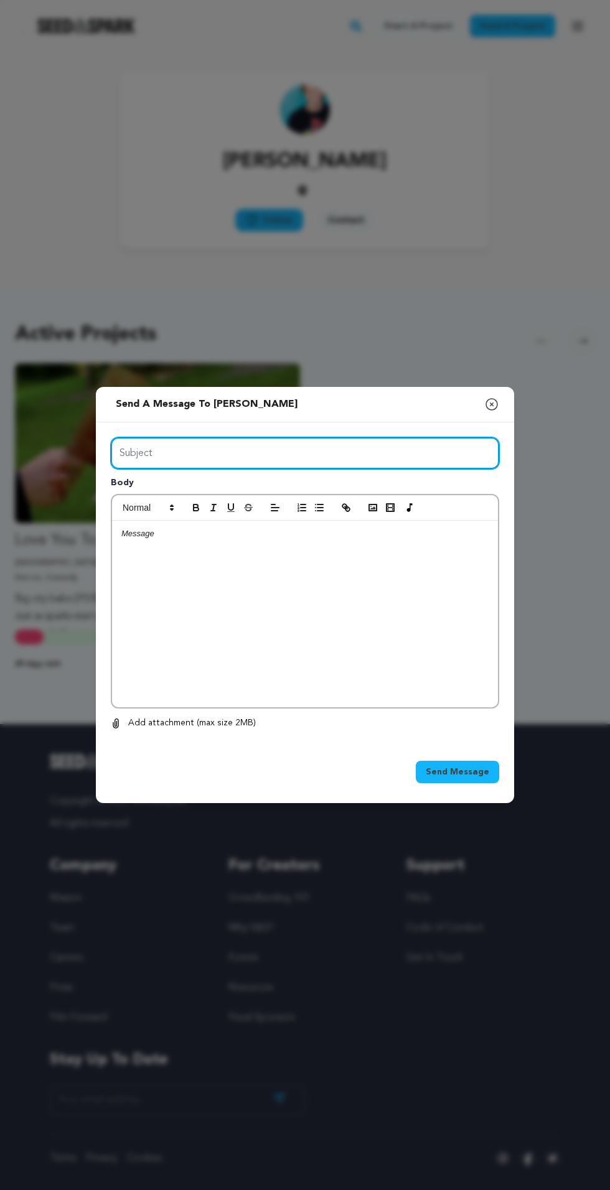
click at [379, 469] on input "Subject" at bounding box center [305, 453] width 388 height 32
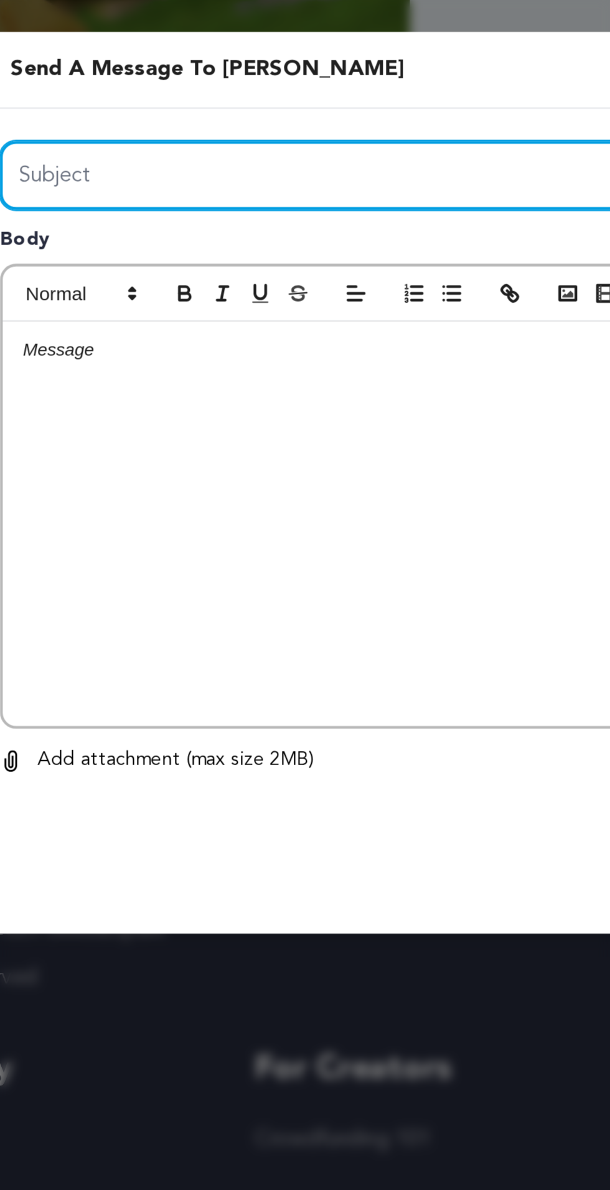
type input "GET YOUR BACKERS YOURSELF WITHOUT HIRING EXPERT"
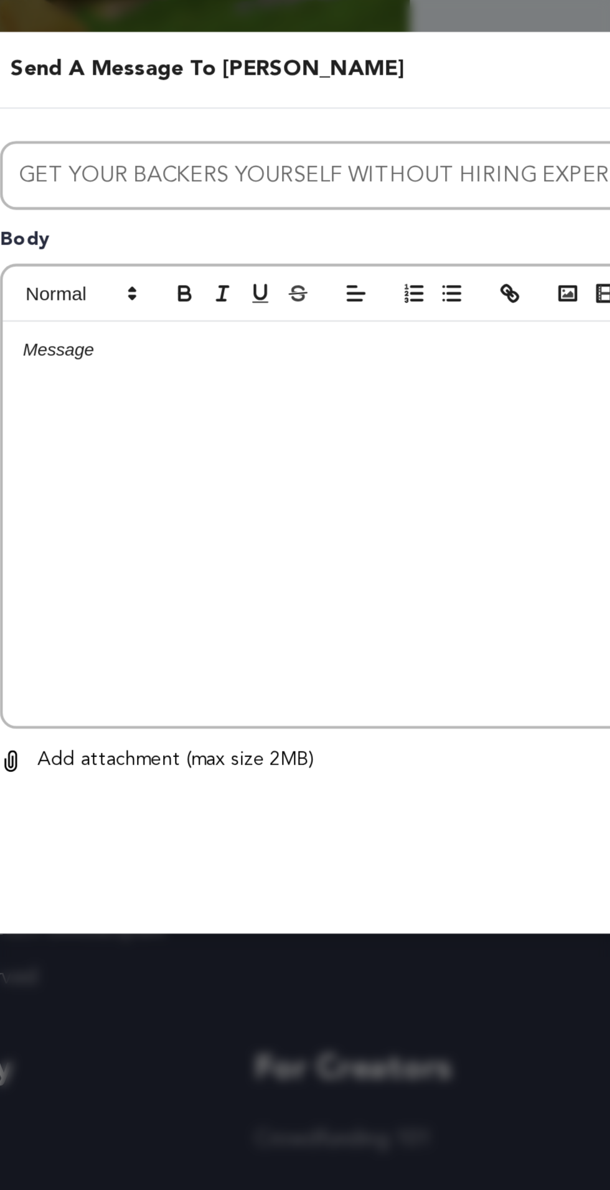
click at [285, 609] on div at bounding box center [305, 614] width 386 height 187
click at [279, 600] on div at bounding box center [305, 614] width 386 height 187
paste div
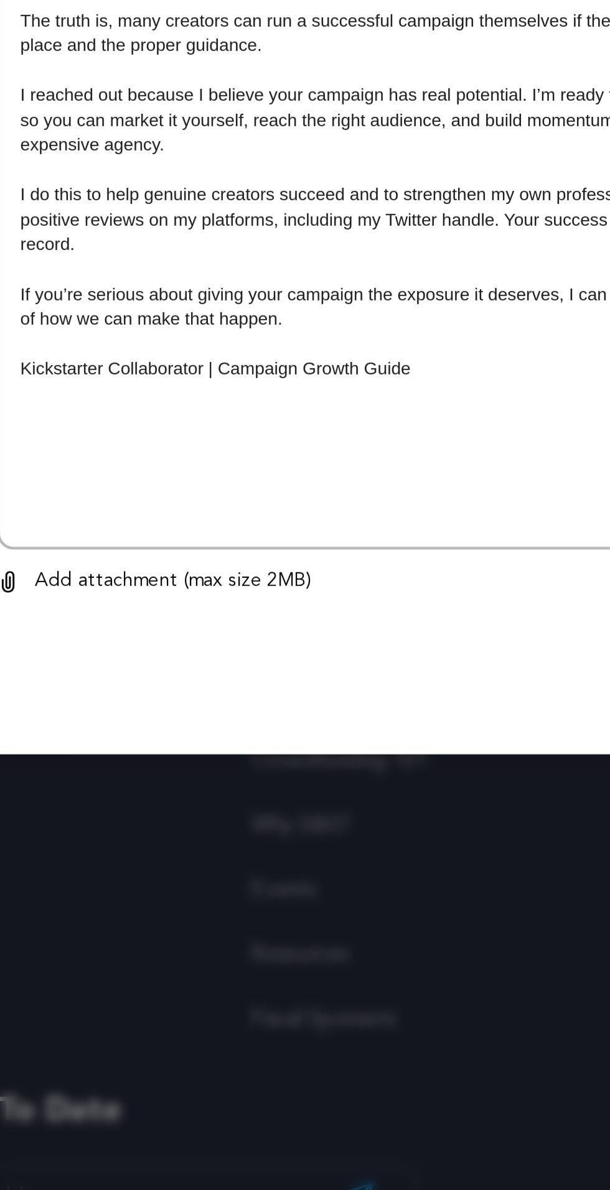
scroll to position [95, 0]
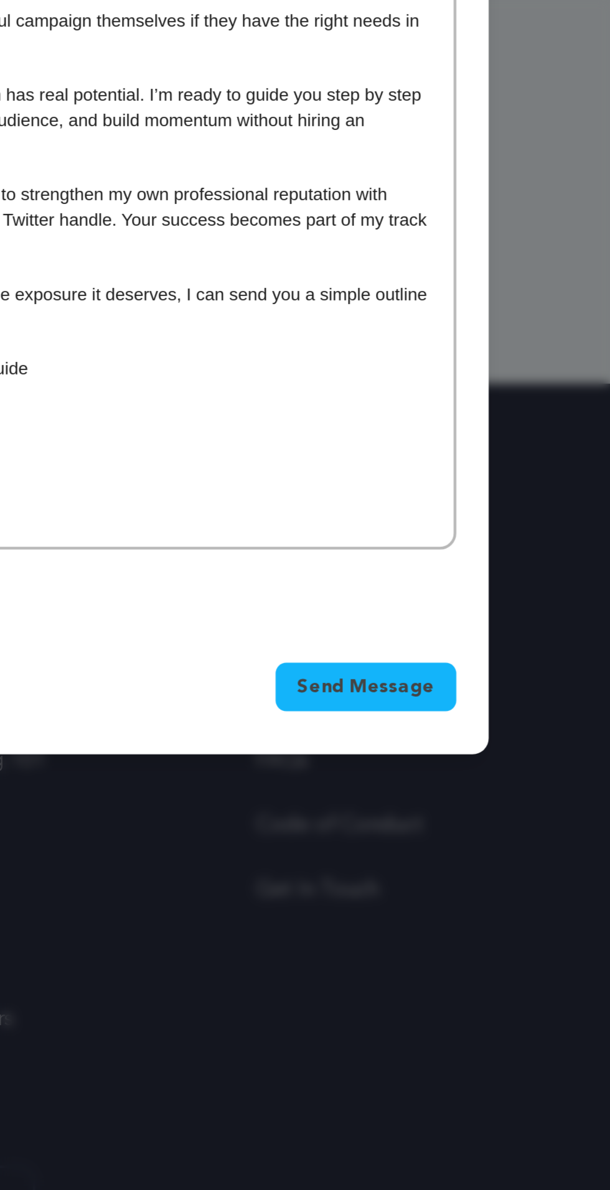
click at [462, 858] on span "Send Message" at bounding box center [457, 864] width 63 height 12
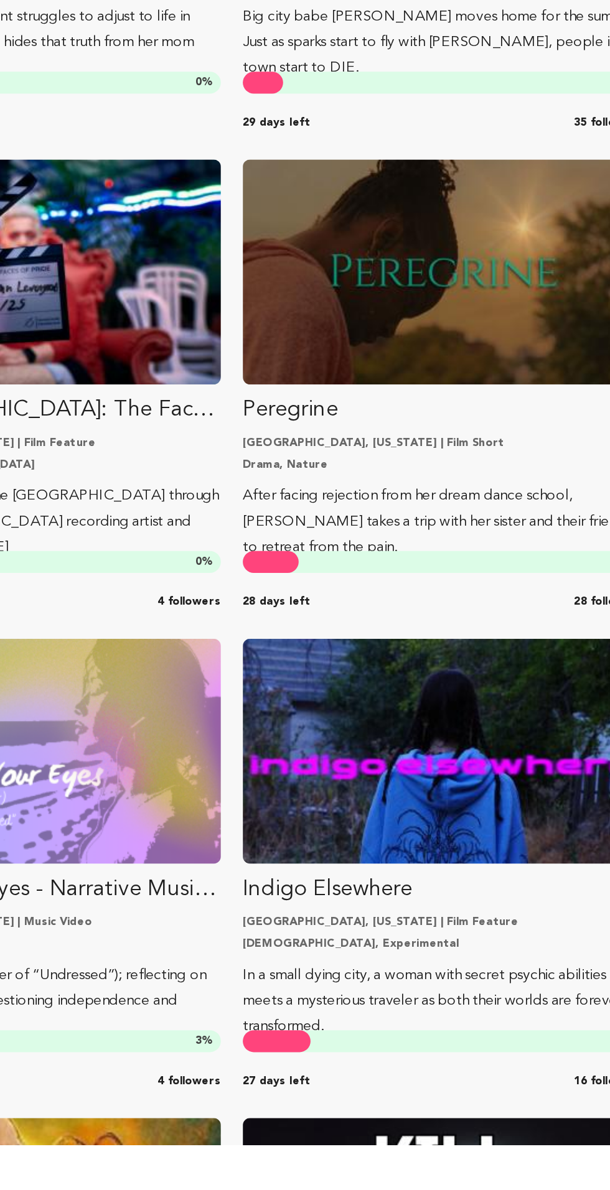
scroll to position [732, 0]
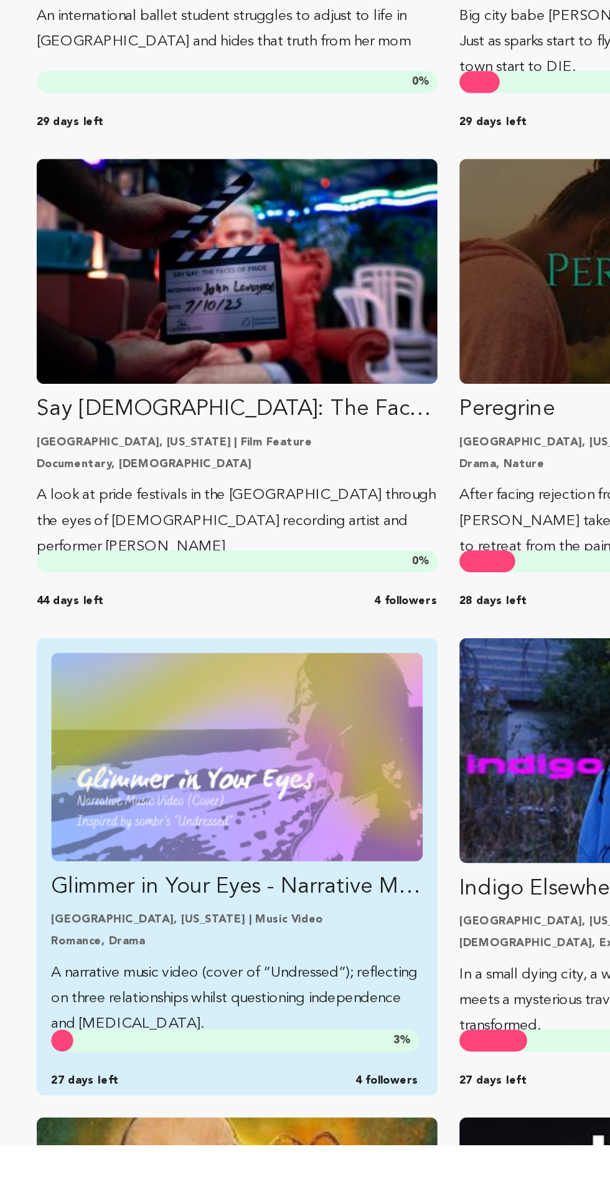
click at [203, 1059] on link "Glimmer in Your Eyes - Narrative Music Video Chicago, Illinois | Music Video Ro…" at bounding box center [161, 986] width 253 height 261
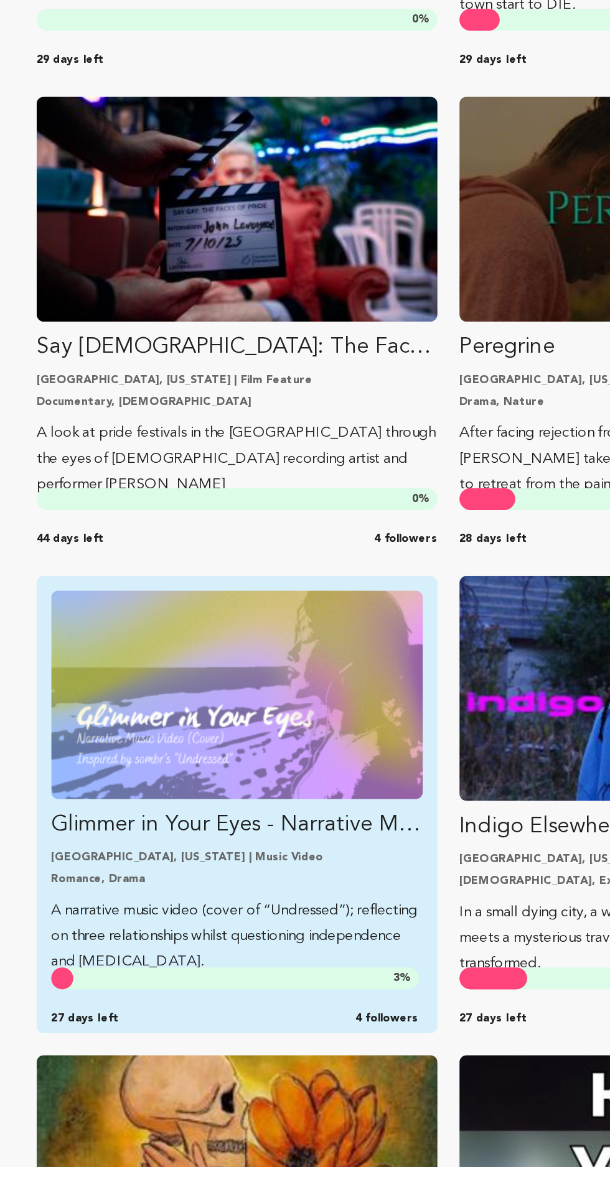
scroll to position [832, 0]
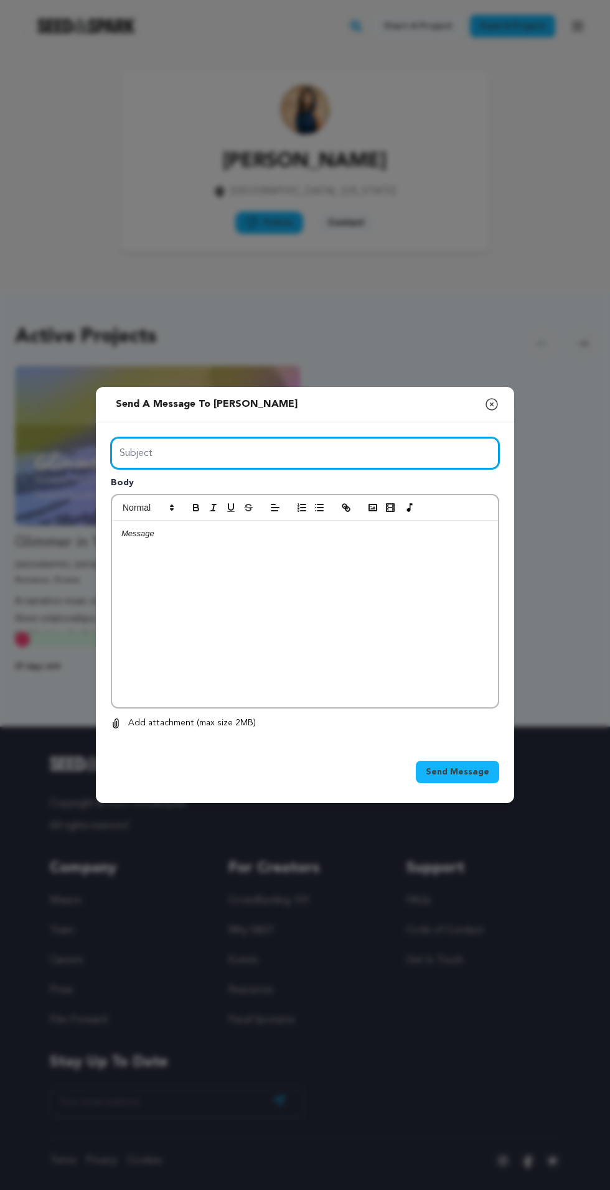
click at [398, 469] on input "Subject" at bounding box center [305, 453] width 388 height 32
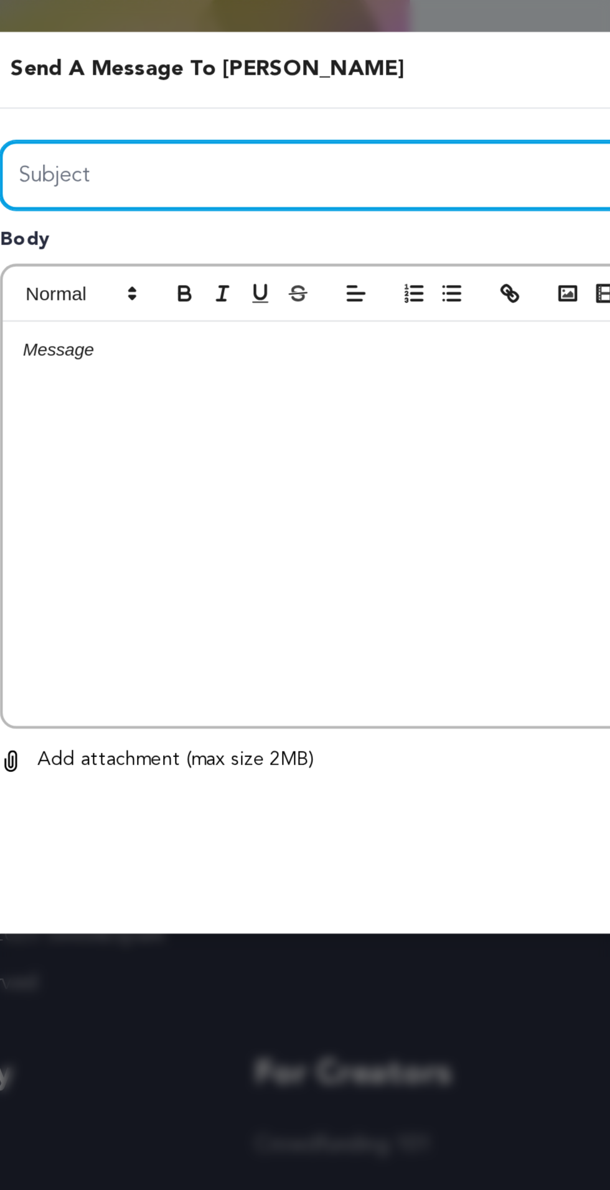
type input "GET YOUR BACKERS YOURSELF WITHOUT HIRING EXPERT"
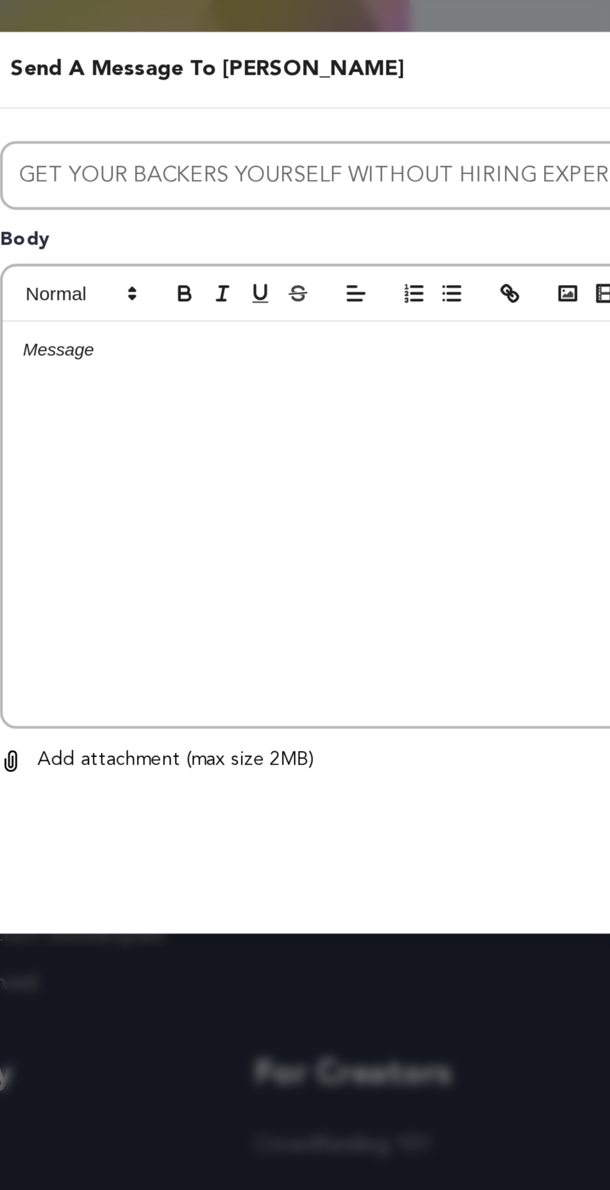
click at [285, 608] on div at bounding box center [305, 614] width 386 height 187
click at [266, 589] on div at bounding box center [305, 614] width 386 height 187
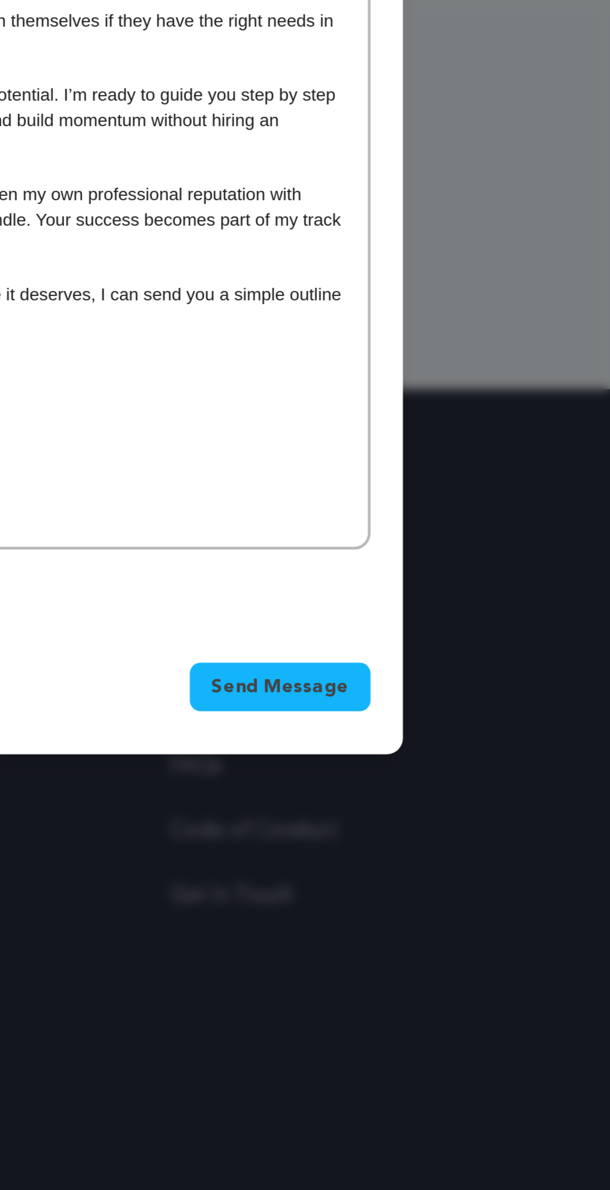
click at [474, 871] on span "Send Message" at bounding box center [457, 864] width 63 height 12
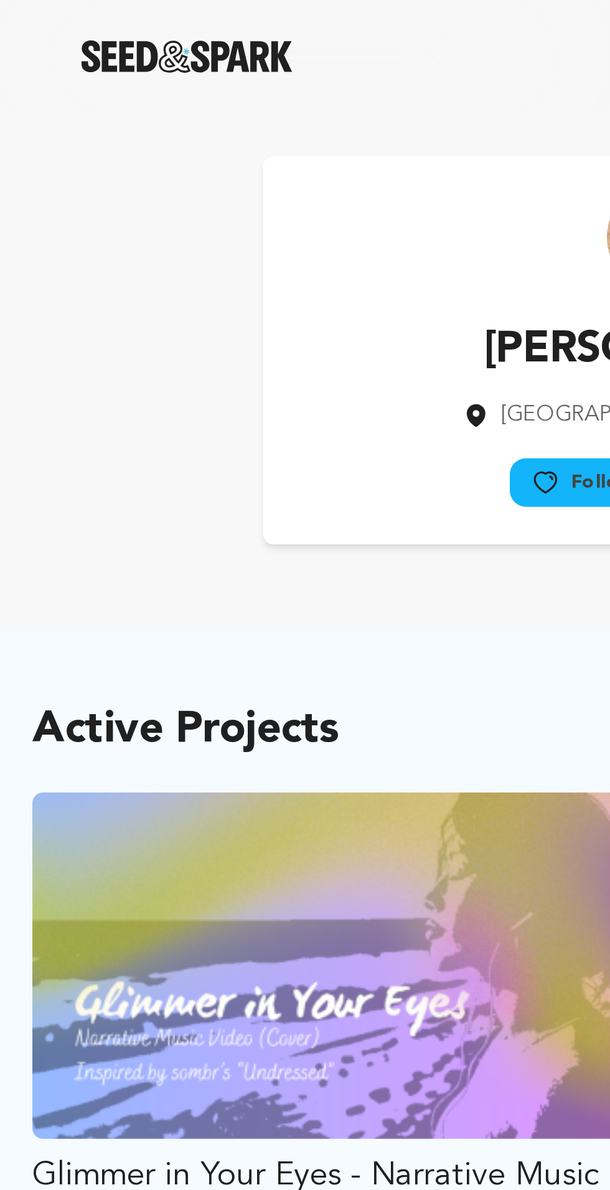
click at [251, 220] on icon at bounding box center [251, 223] width 13 height 12
click at [257, 222] on icon at bounding box center [253, 223] width 11 height 10
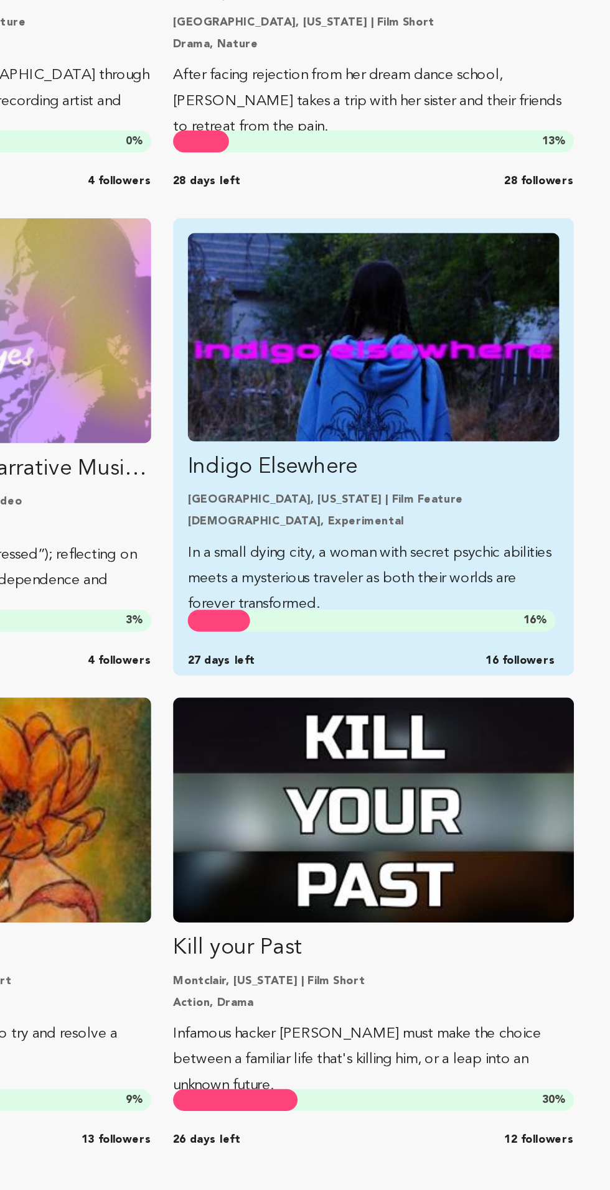
click at [478, 757] on p "In a small dying city, a woman with secret psychic abilities meets a mysterious…" at bounding box center [448, 775] width 253 height 52
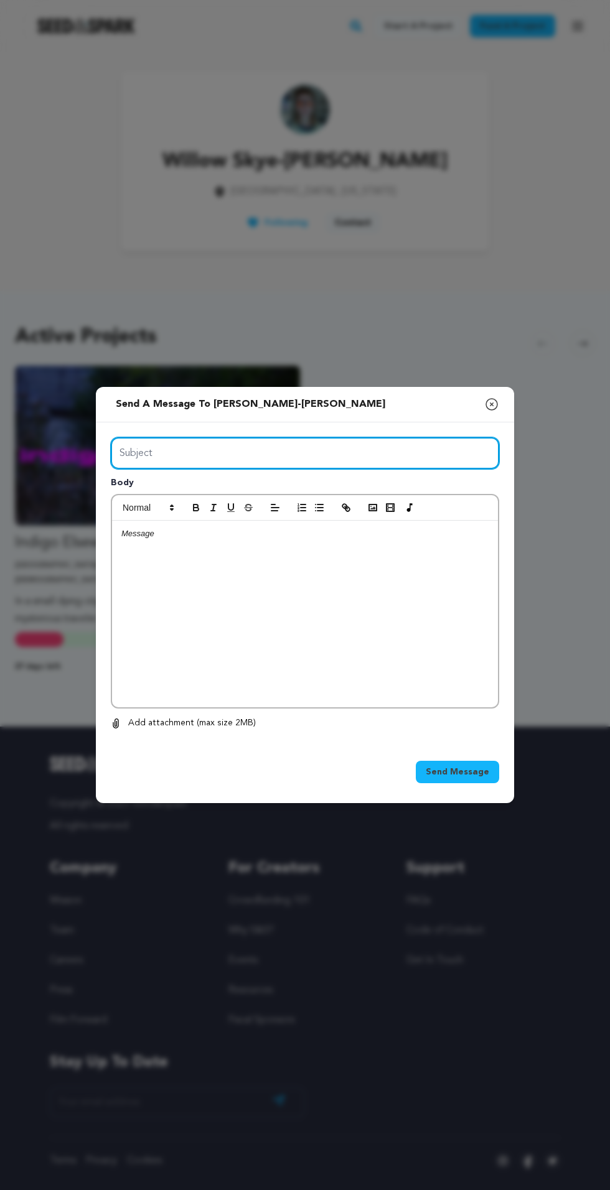
click at [434, 469] on input "Subject" at bounding box center [305, 453] width 388 height 32
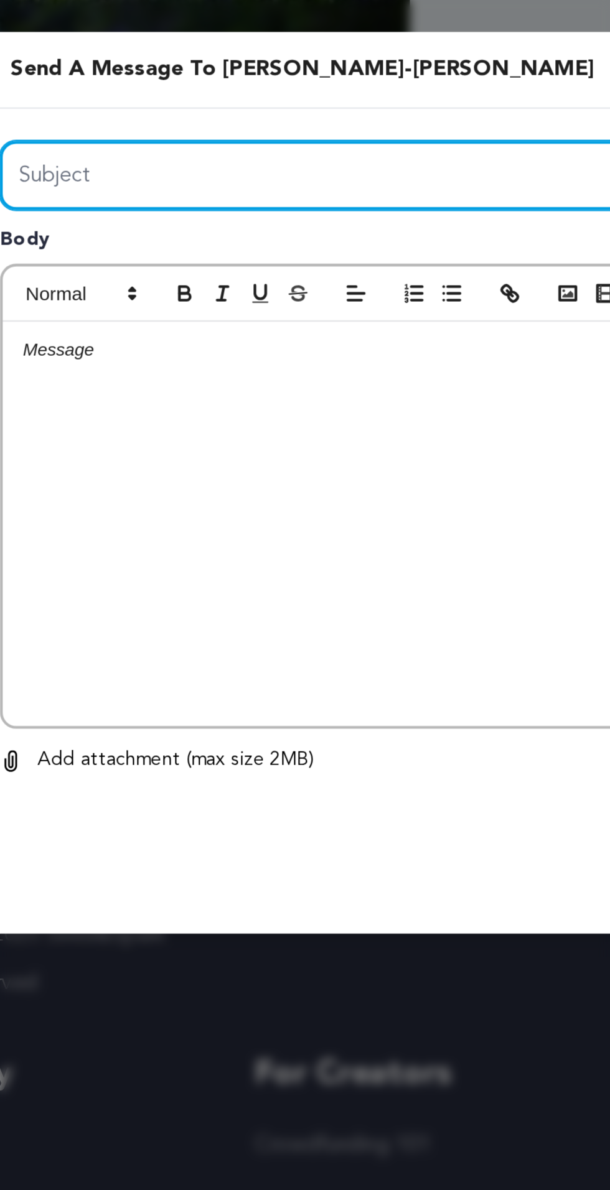
type input "GET YOUR BACKERS YOURSELF WITHOUT HIRING EXPERT"
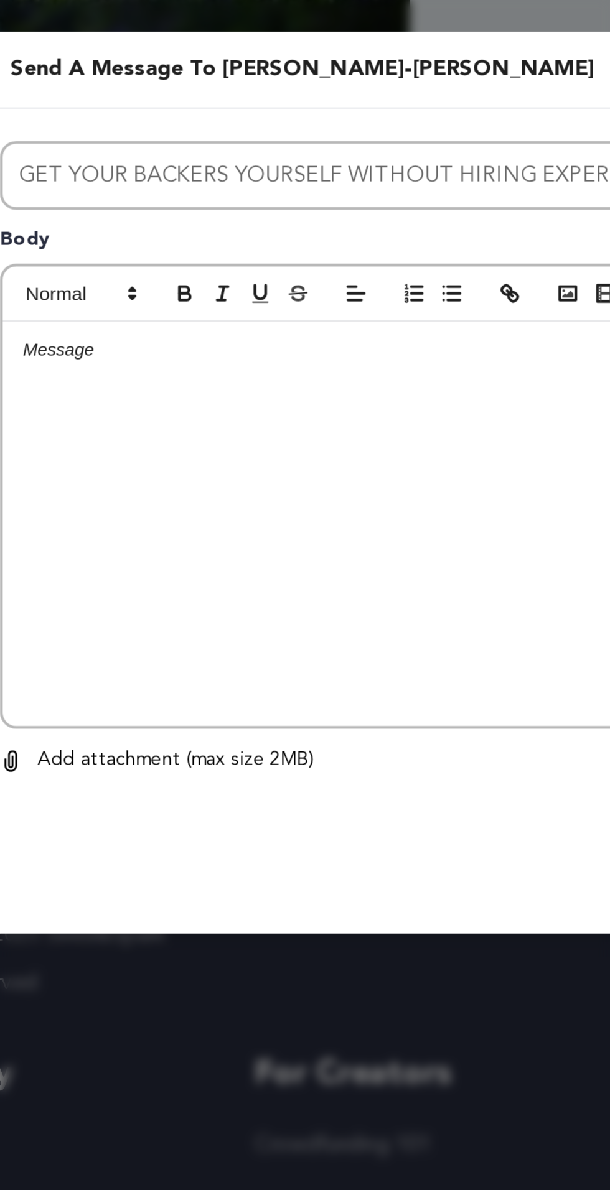
click at [296, 617] on div at bounding box center [305, 614] width 386 height 187
click at [278, 604] on div at bounding box center [305, 614] width 386 height 187
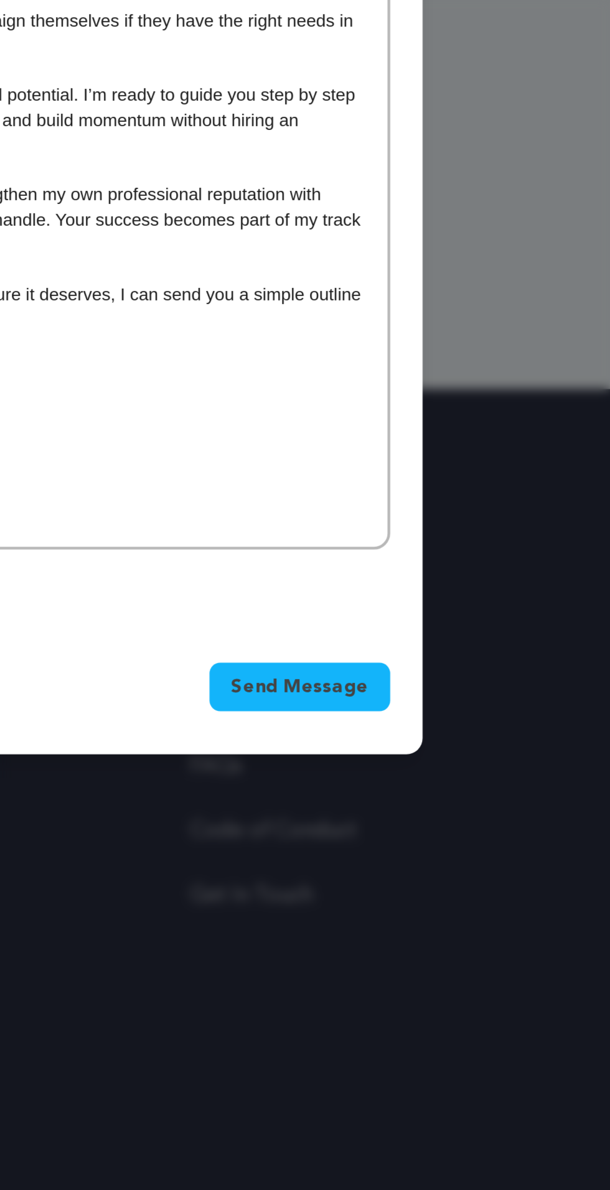
click at [470, 876] on button "Send Message" at bounding box center [457, 864] width 83 height 22
